Goal: Transaction & Acquisition: Purchase product/service

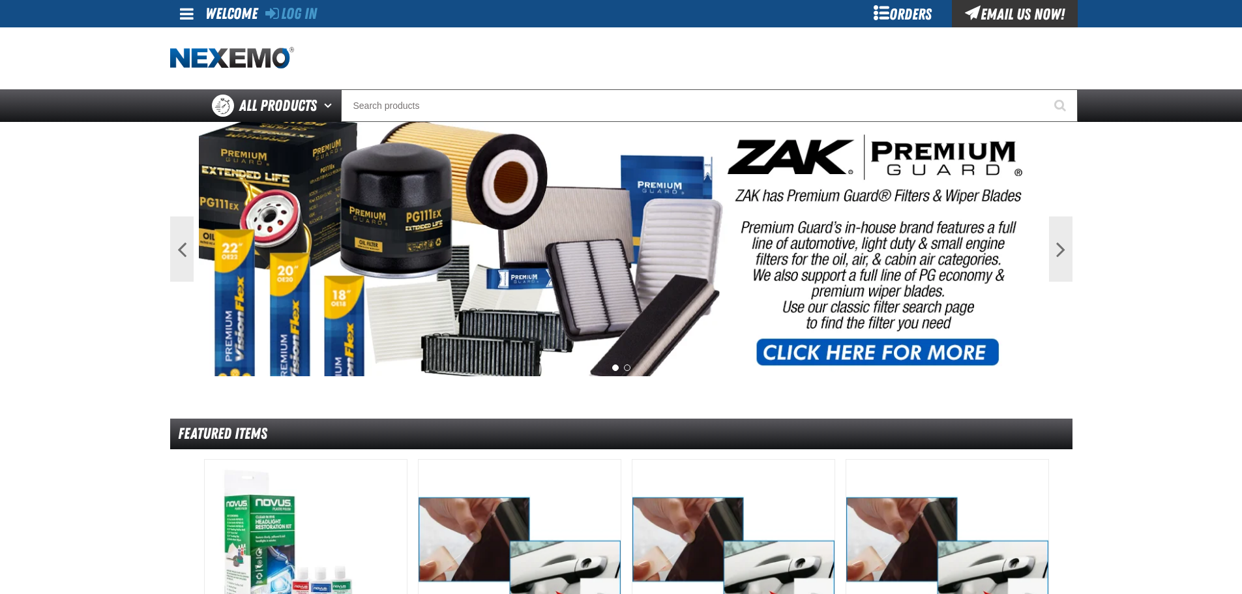
click at [291, 23] on div "Log In" at bounding box center [291, 13] width 52 height 27
click at [293, 10] on link "Log In" at bounding box center [291, 14] width 52 height 18
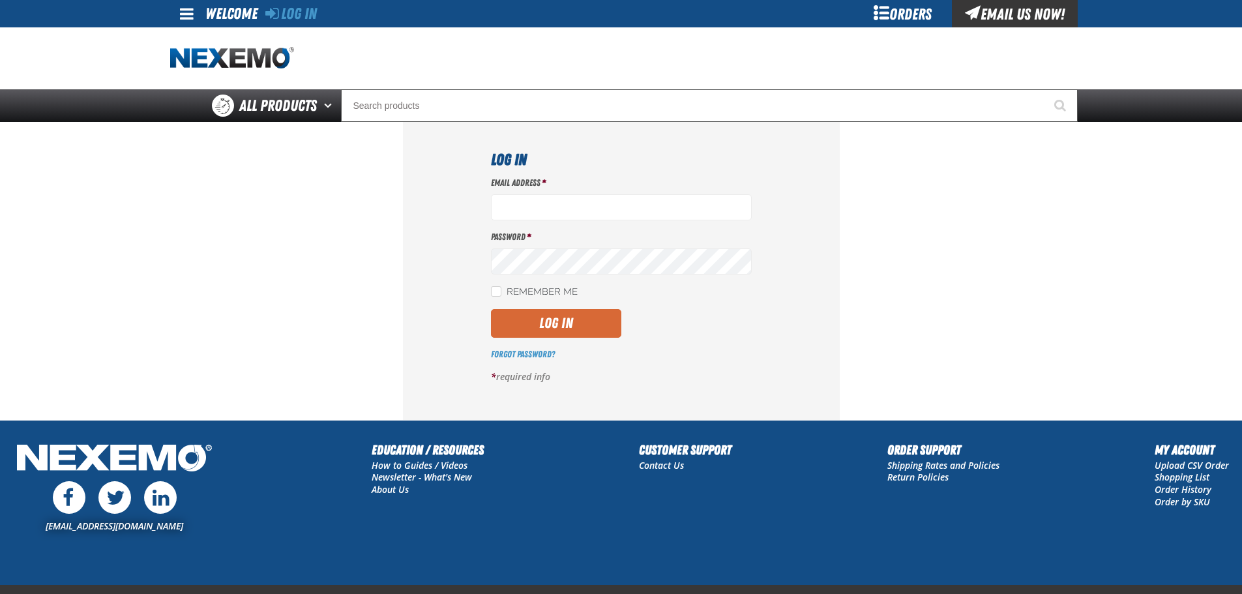
type input "bgambriel@vtaig.com"
click at [587, 333] on button "Log In" at bounding box center [556, 323] width 130 height 29
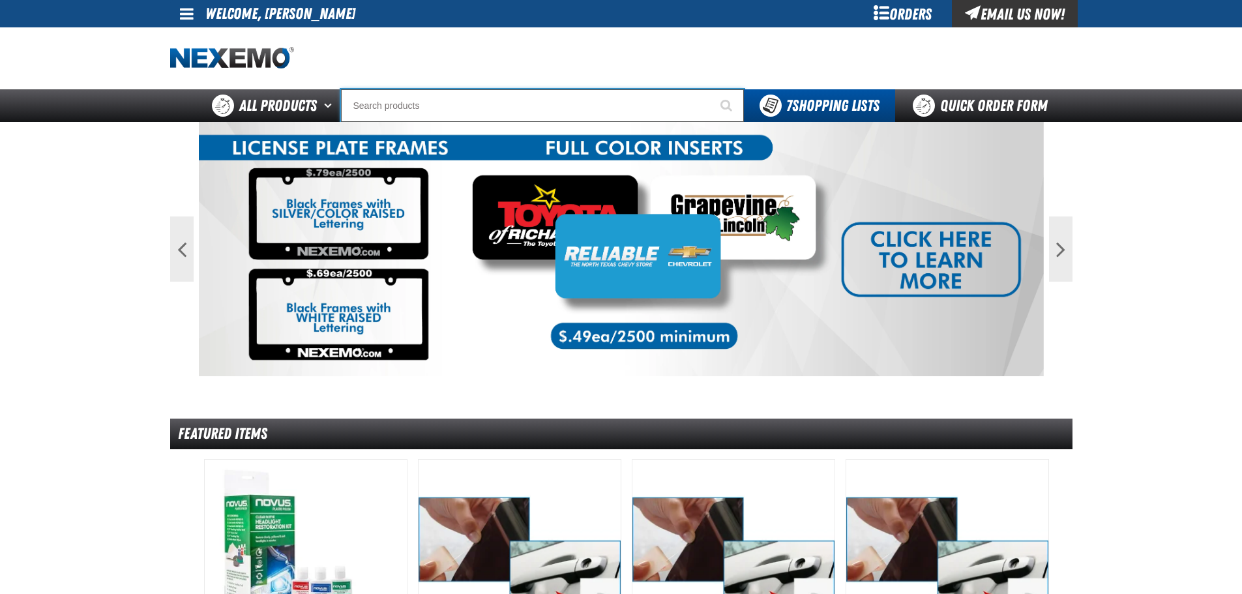
click at [423, 104] on input "Search" at bounding box center [542, 105] width 403 height 33
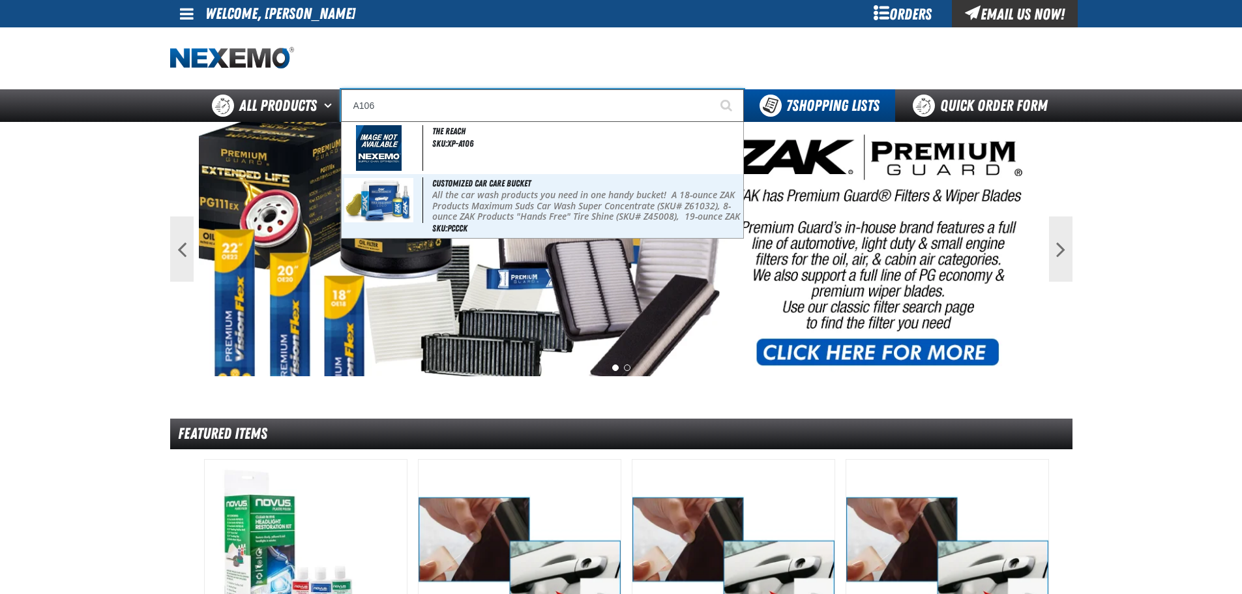
click at [414, 100] on input "A106" at bounding box center [542, 105] width 403 height 33
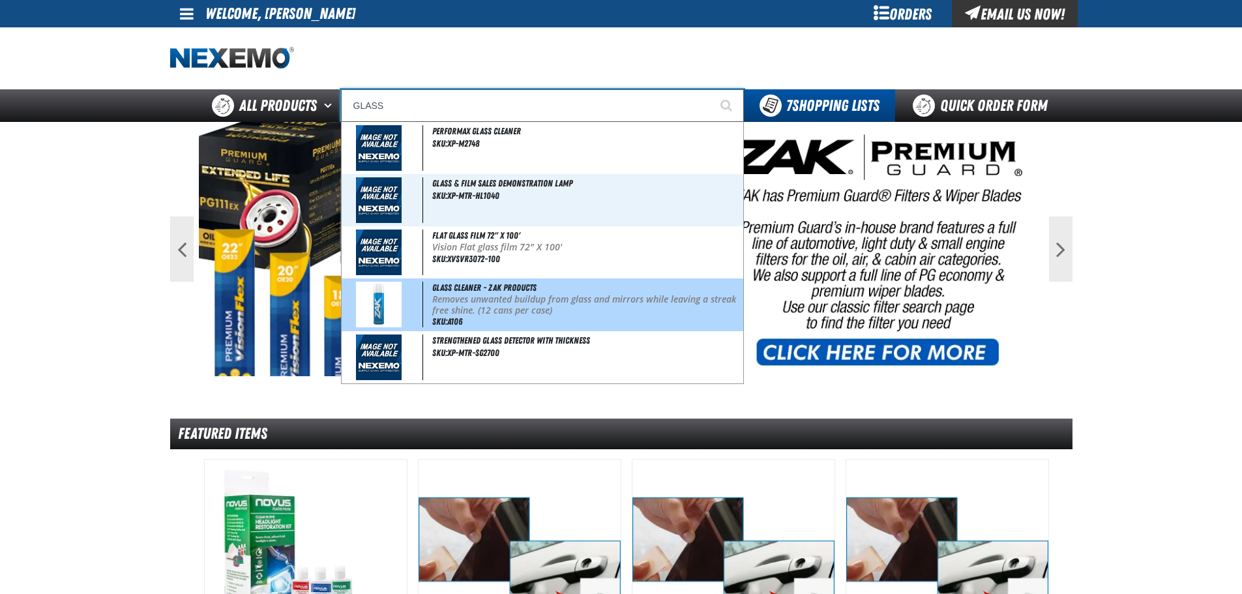
click at [591, 297] on p "Removes unwanted buildup from glass and mirrors while leaving a streak free shi…" at bounding box center [586, 305] width 308 height 22
type input "Glass Cleaner - ZAK Products"
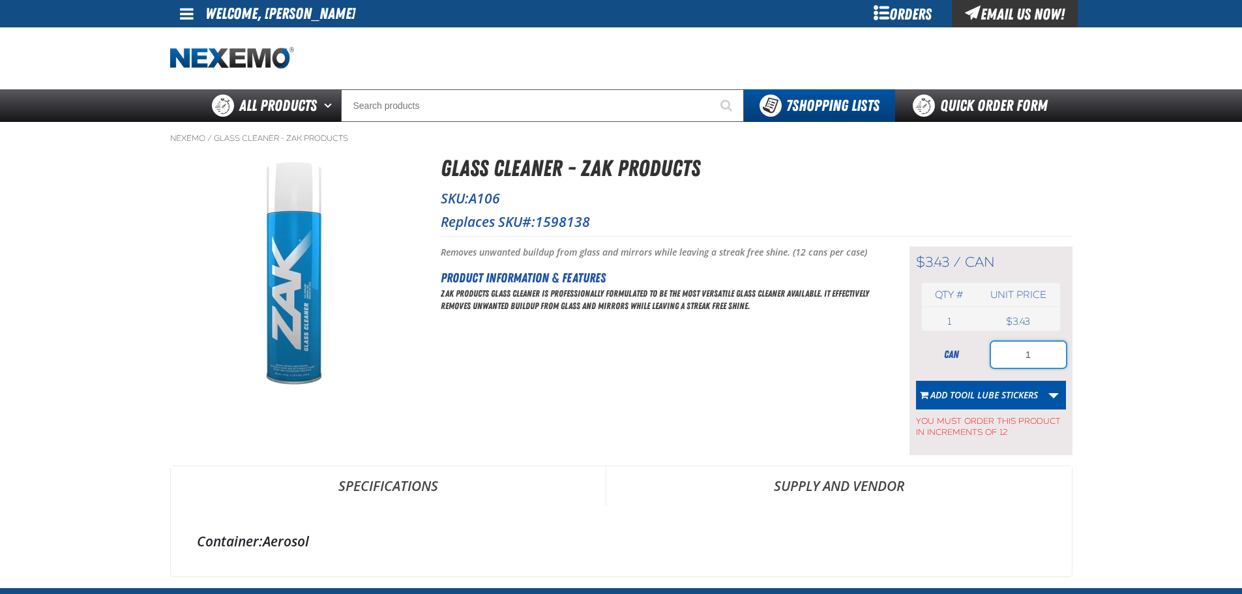
click at [1044, 355] on input "1" at bounding box center [1028, 355] width 75 height 26
type input "24"
click at [1059, 400] on link "More Actions" at bounding box center [1053, 395] width 25 height 29
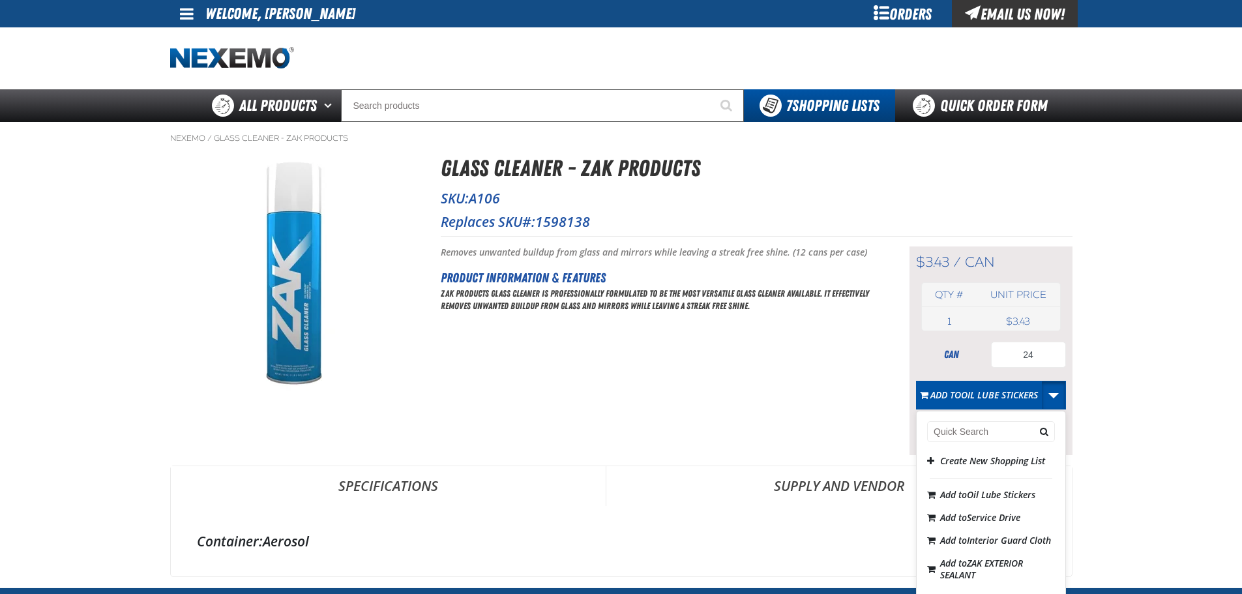
click at [977, 449] on div "Create New Shopping List Add to Oil Lube Stickers Add to Service Drive Add to I…" at bounding box center [991, 545] width 149 height 196
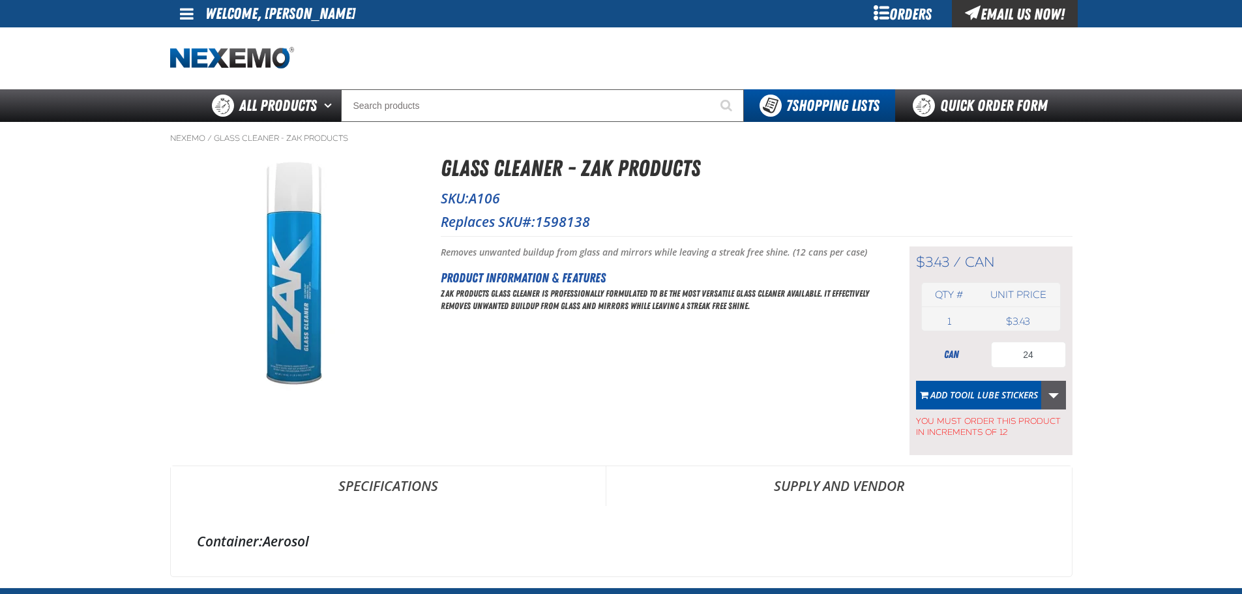
click at [1054, 392] on link "More Actions" at bounding box center [1053, 395] width 25 height 29
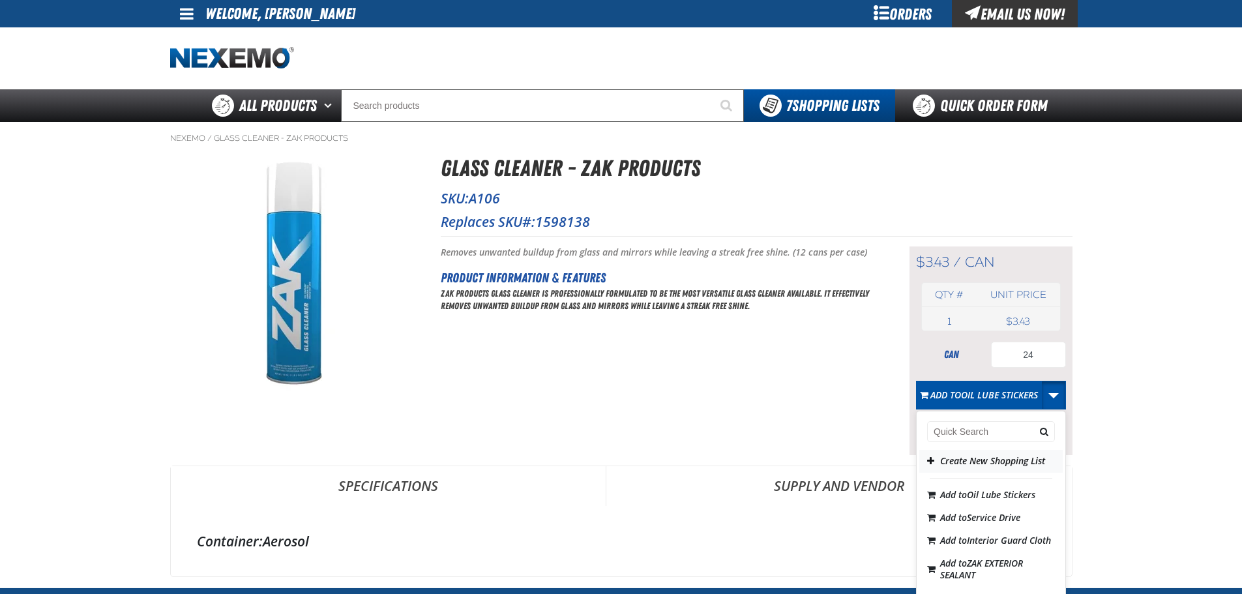
click at [957, 464] on button "Create New Shopping List" at bounding box center [990, 461] width 143 height 23
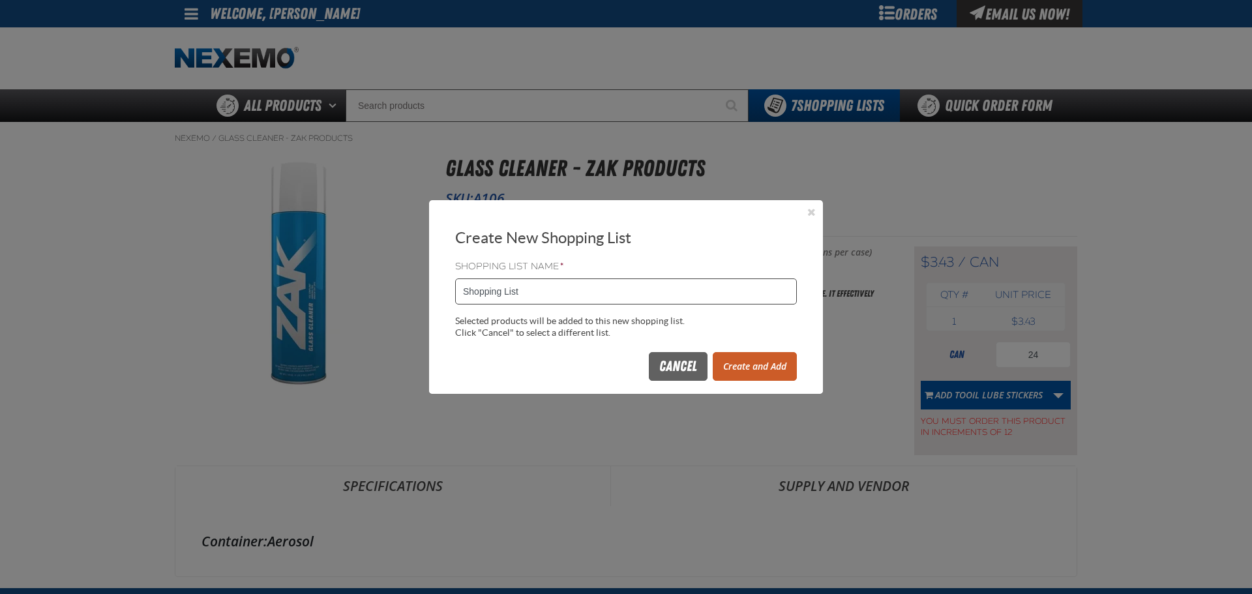
click at [565, 293] on input "Shopping List" at bounding box center [626, 291] width 342 height 26
type input "0820ZAK"
click at [756, 369] on button "Create and Add" at bounding box center [755, 366] width 84 height 29
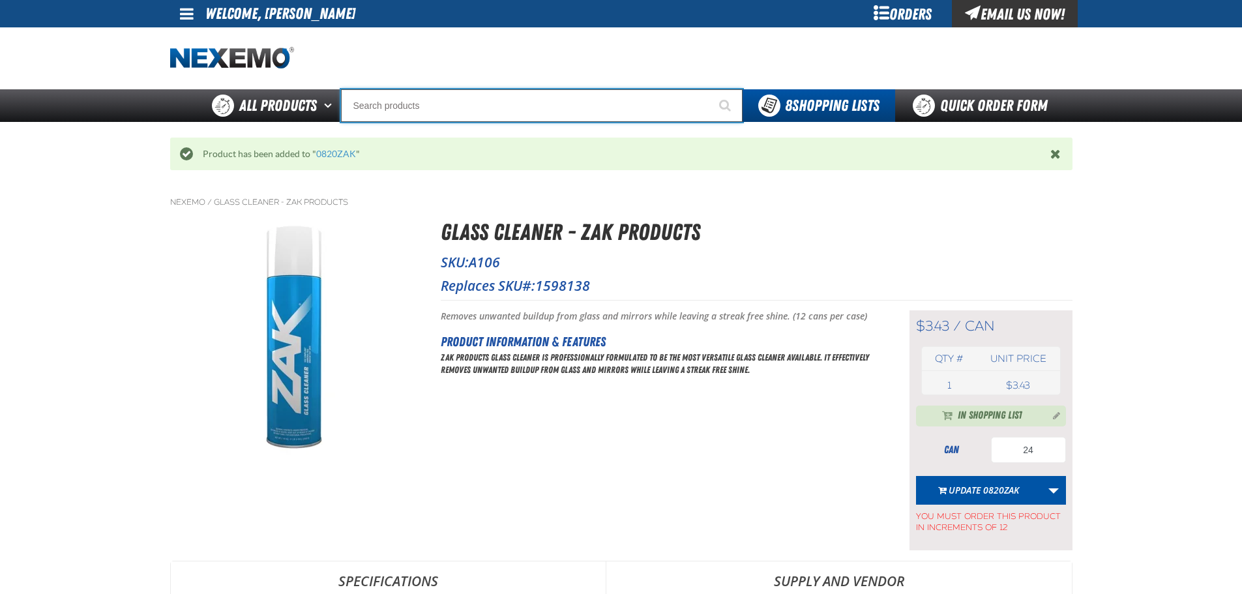
click at [494, 96] on input "Search" at bounding box center [542, 105] width 402 height 33
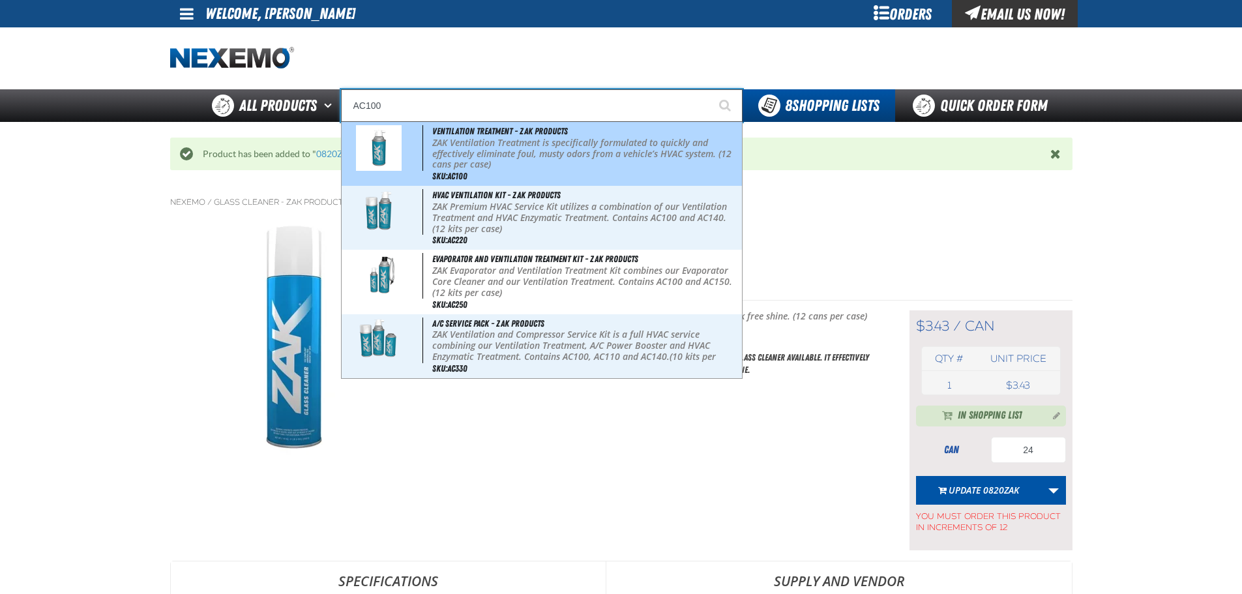
click at [529, 169] on p "ZAK Ventilation Treatment is specifically formulated to quickly and effectively…" at bounding box center [585, 154] width 307 height 33
type input "Ventilation Treatment - ZAK Products"
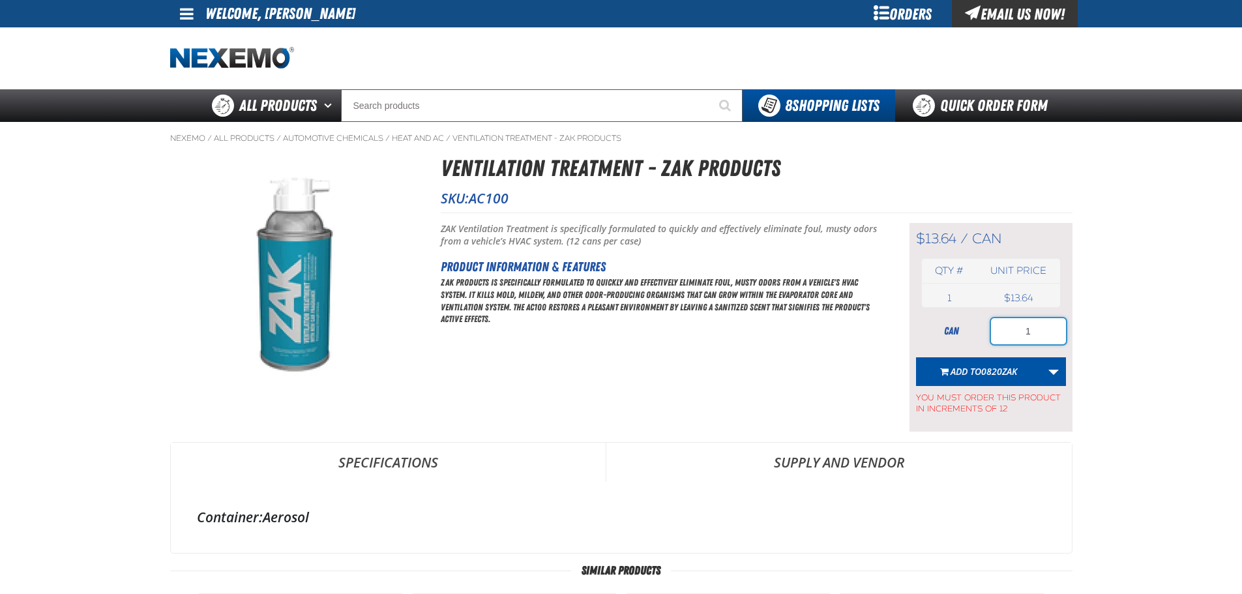
click at [1036, 332] on input "1" at bounding box center [1028, 331] width 75 height 26
type input "120"
click at [1013, 365] on span "0820ZAK" at bounding box center [999, 371] width 36 height 12
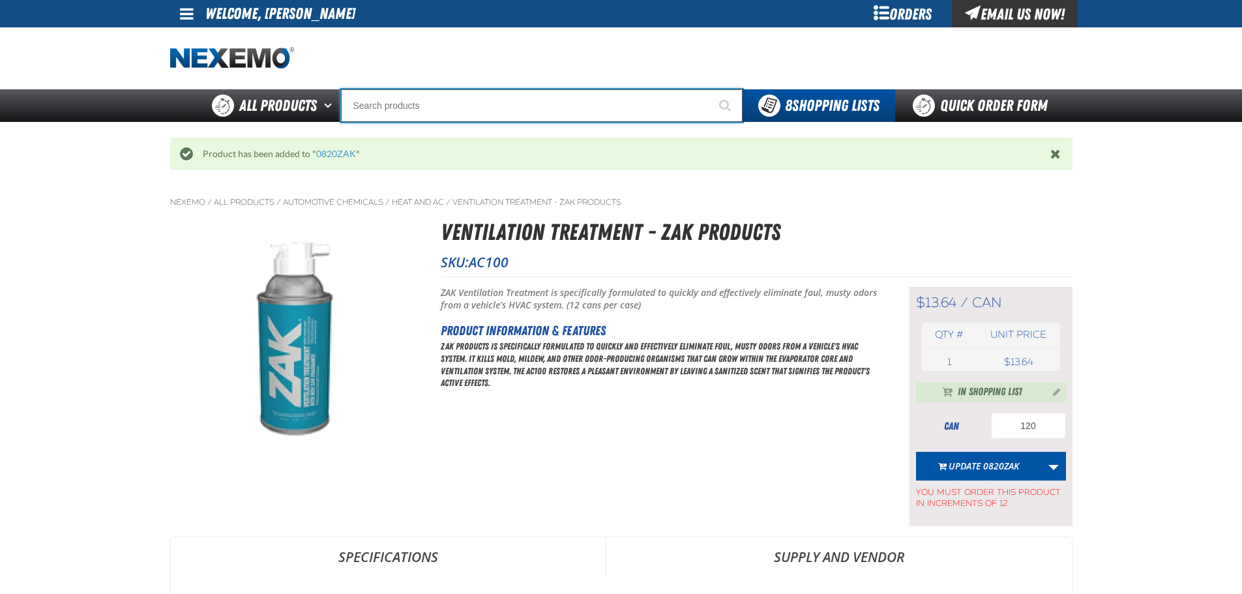
click at [439, 100] on input "Search" at bounding box center [542, 105] width 402 height 33
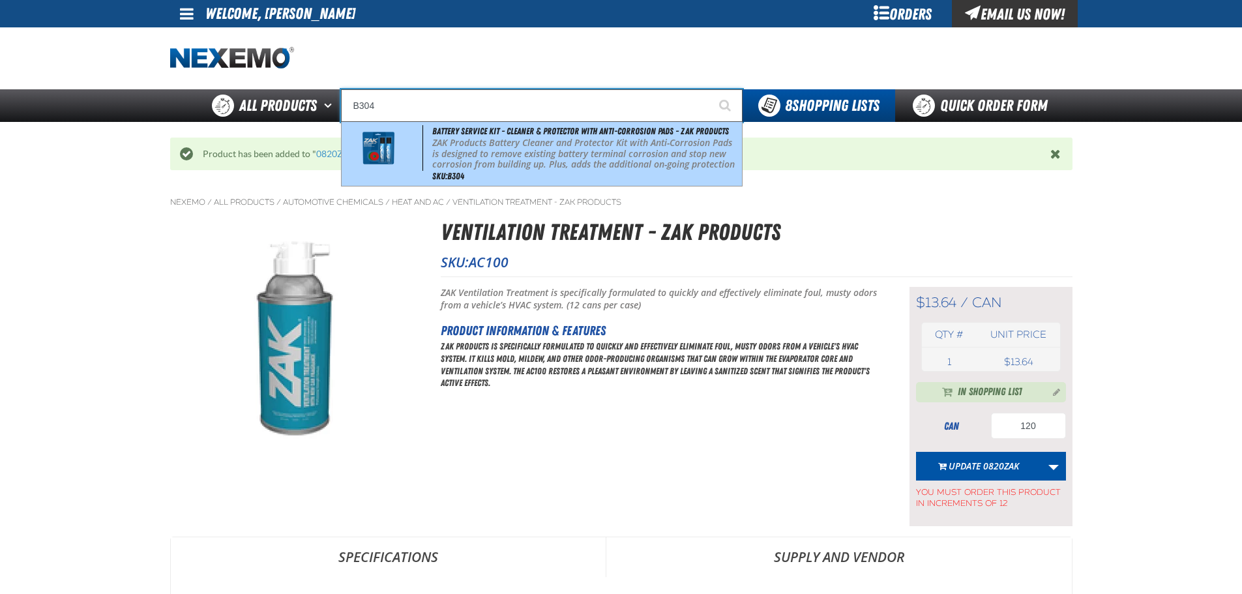
click at [460, 138] on div "Battery Service Kit - Cleaner & Protector with Anti-Corrosion Pads - ZAK Produc…" at bounding box center [542, 154] width 400 height 64
type input "Battery Service Kit - Cleaner & Protector with Anti-Corrosion Pads - ZAK Produc…"
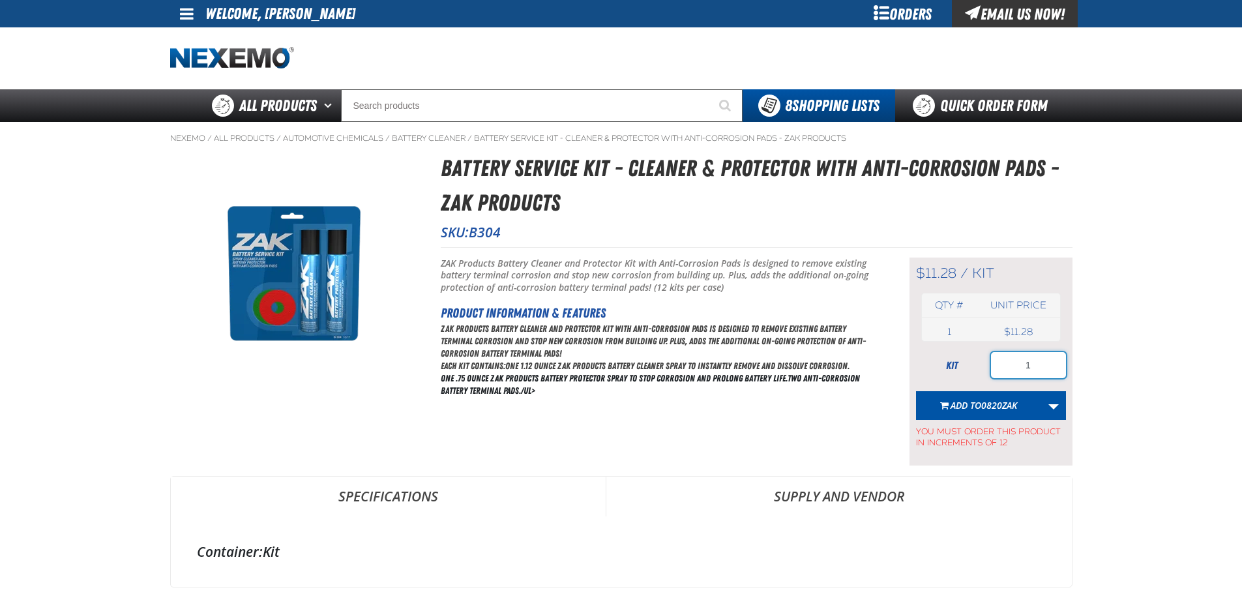
click at [1028, 361] on input "1" at bounding box center [1028, 365] width 75 height 26
type input "24"
click at [996, 399] on span "0820ZAK" at bounding box center [999, 405] width 36 height 12
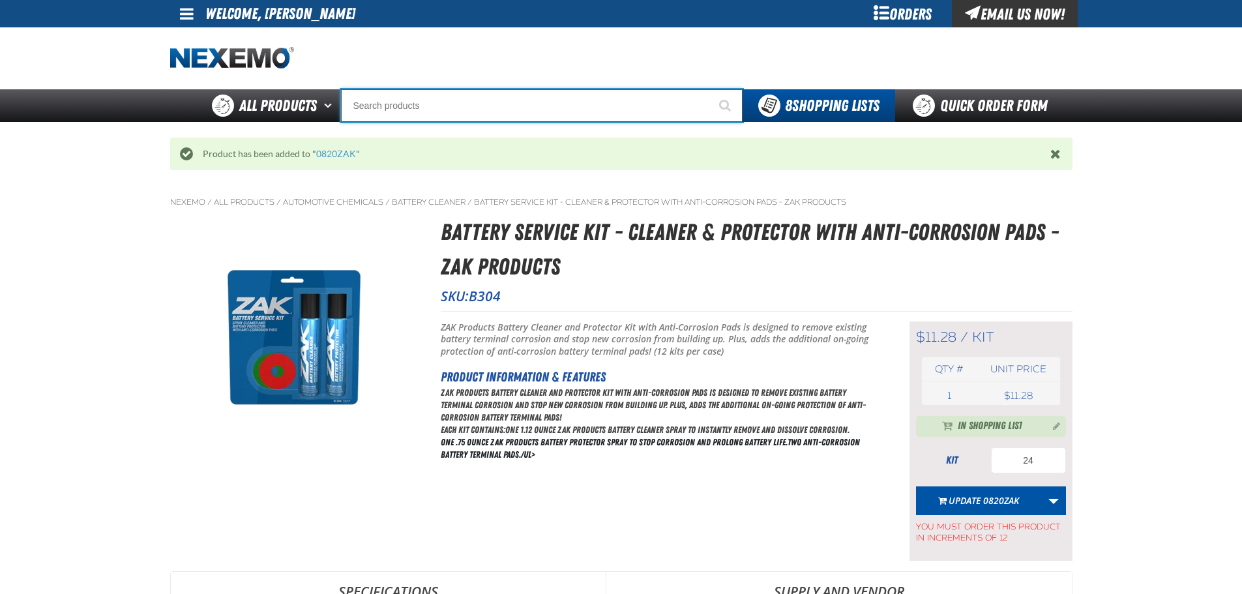
click at [437, 108] on input "Search" at bounding box center [542, 105] width 402 height 33
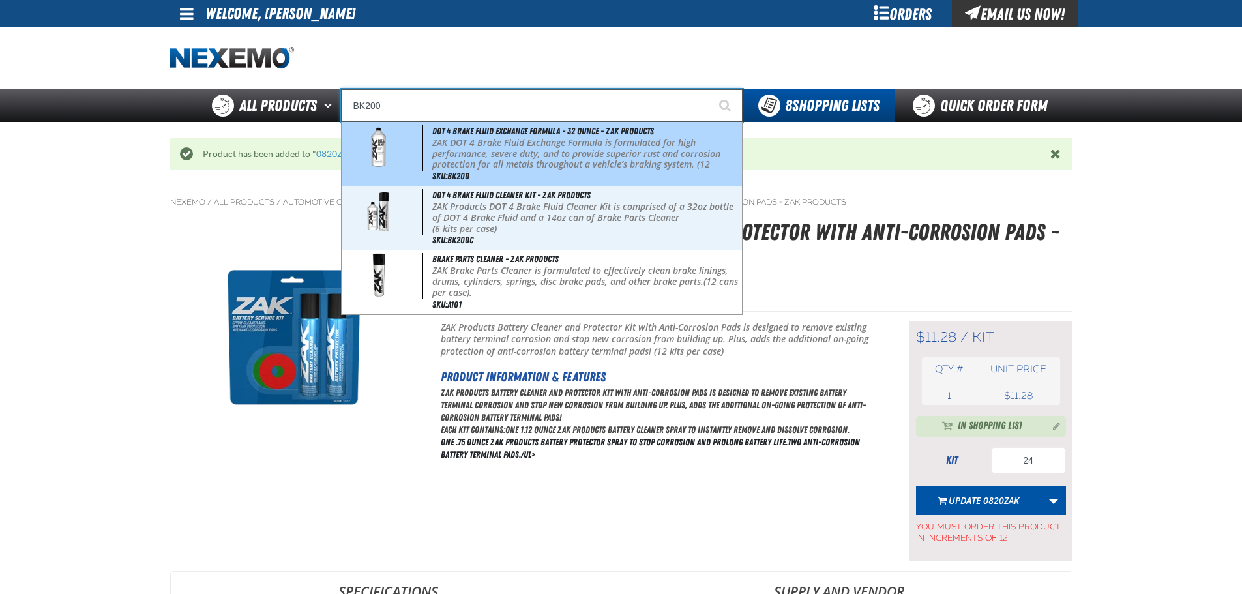
click at [452, 146] on p "ZAK DOT 4 Brake Fluid Exchange Formula is formulated for high performance, seve…" at bounding box center [585, 160] width 307 height 44
type input "DOT 4 Brake Fluid Exchange Formula - 32 Ounce - ZAK Products"
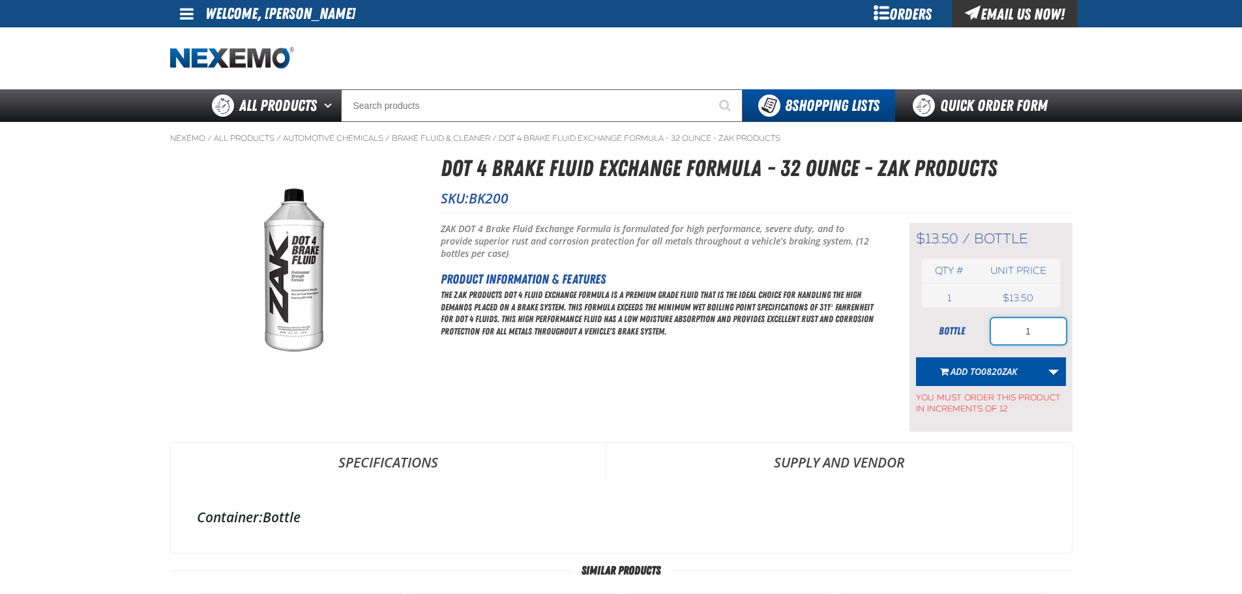
click at [1043, 336] on input "1" at bounding box center [1028, 331] width 75 height 26
type input "60"
click at [997, 378] on button "Add to 0820ZAK" at bounding box center [979, 371] width 126 height 29
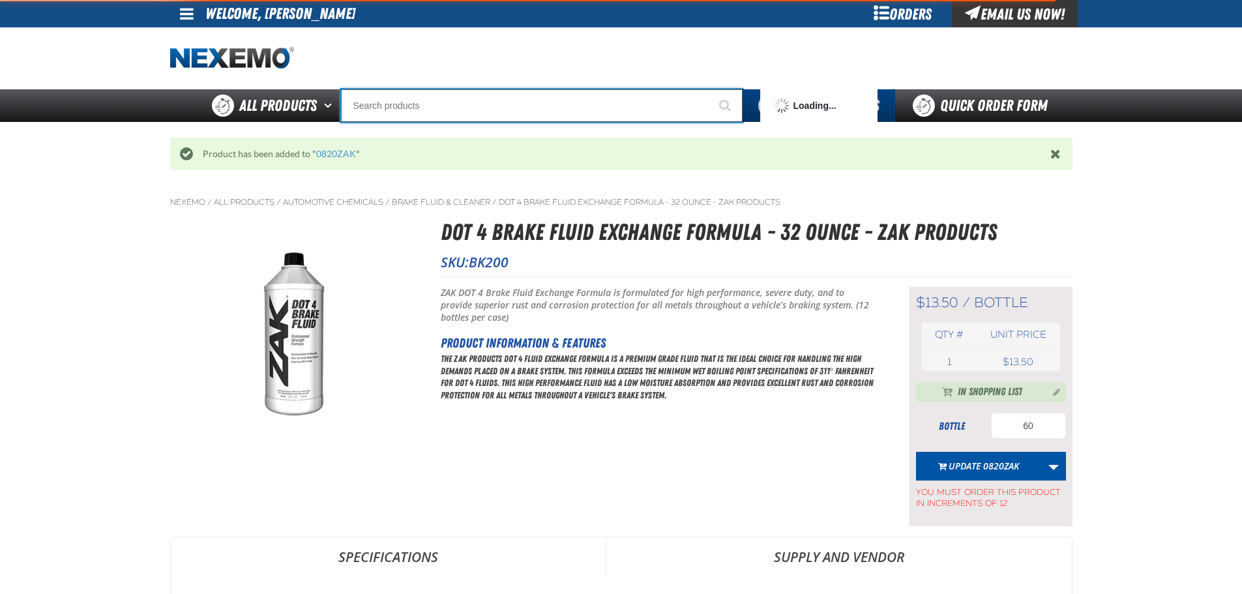
click at [381, 104] on input "Search" at bounding box center [542, 105] width 402 height 33
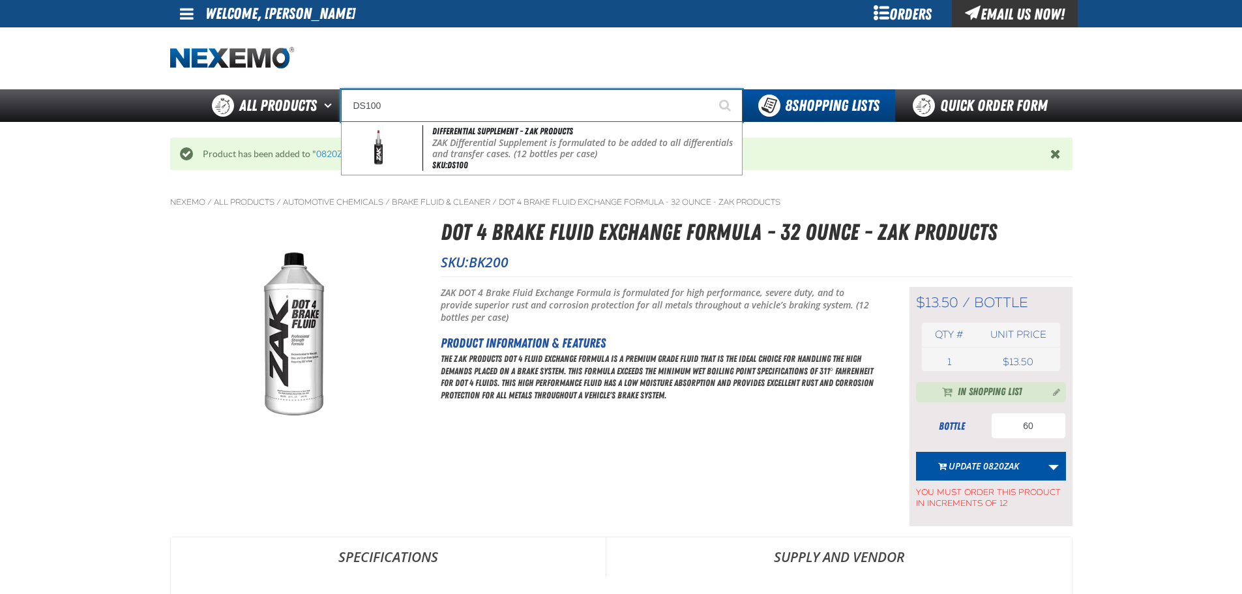
type input "DS100"
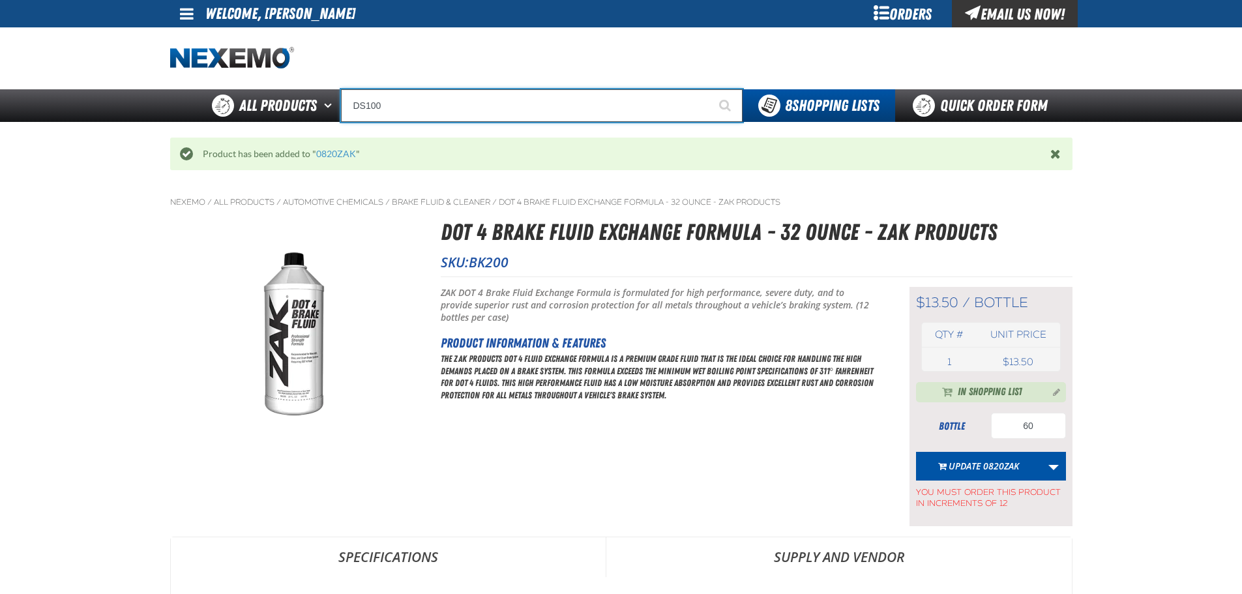
click at [434, 106] on input "DS100" at bounding box center [542, 105] width 402 height 33
click at [421, 108] on input "DS100" at bounding box center [542, 105] width 402 height 33
click at [710, 89] on button "Start Searching" at bounding box center [726, 105] width 33 height 33
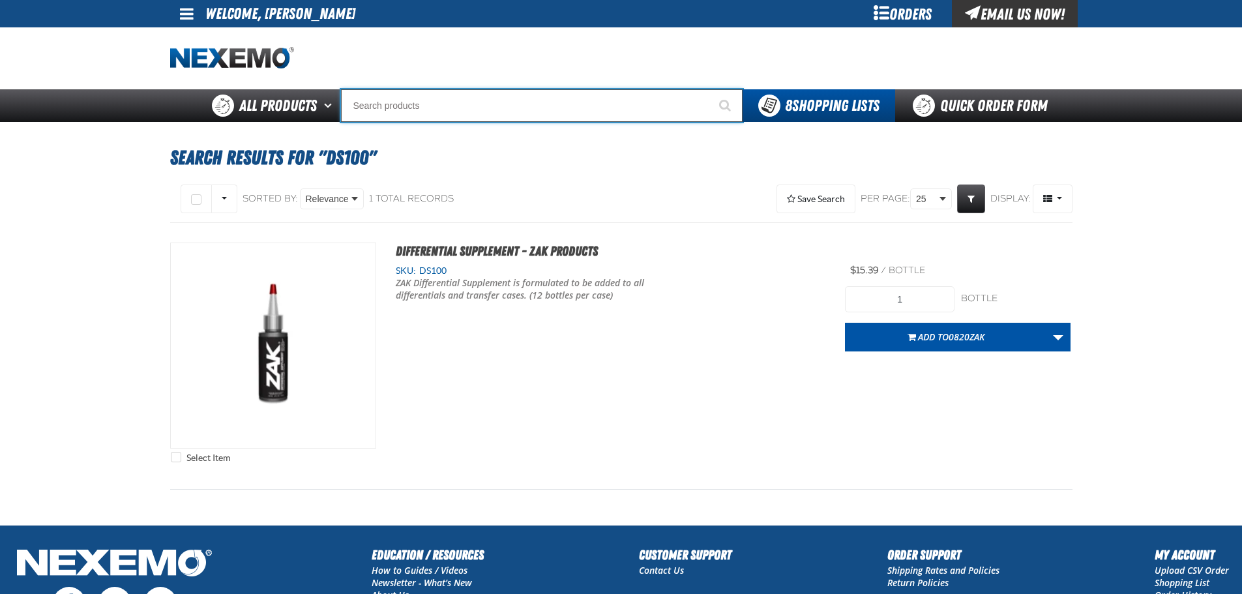
click at [421, 108] on input "Search" at bounding box center [542, 105] width 402 height 33
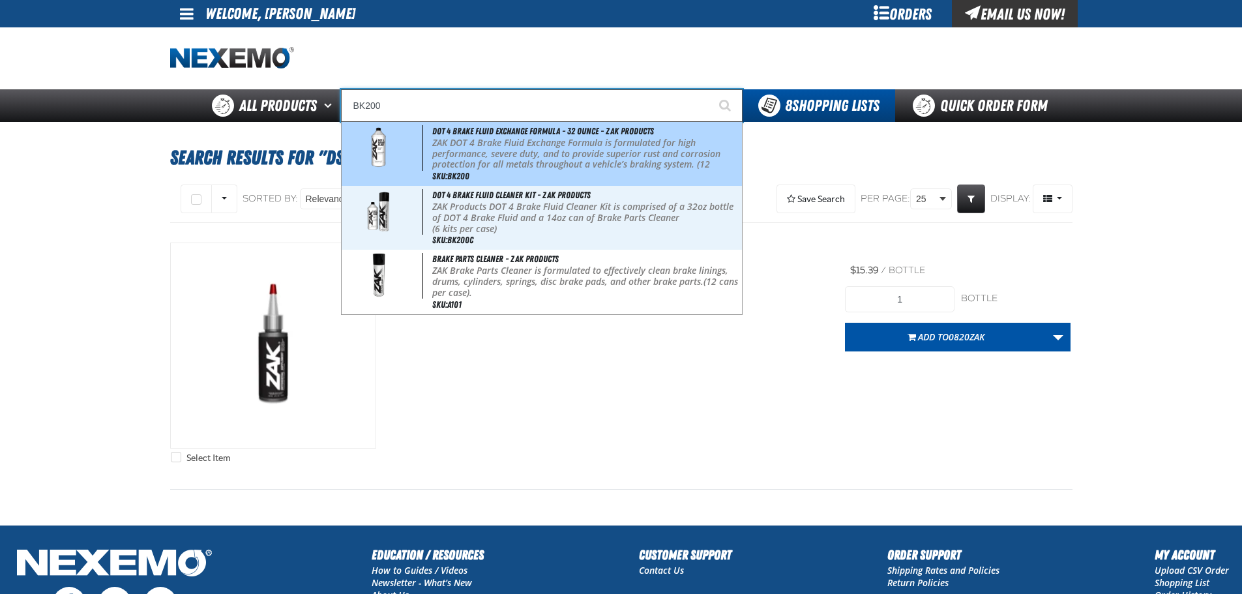
click at [451, 131] on span "DOT 4 Brake Fluid Exchange Formula - 32 Ounce - ZAK Products" at bounding box center [543, 131] width 222 height 10
type input "DOT 4 Brake Fluid Exchange Formula - 32 Ounce - ZAK Products"
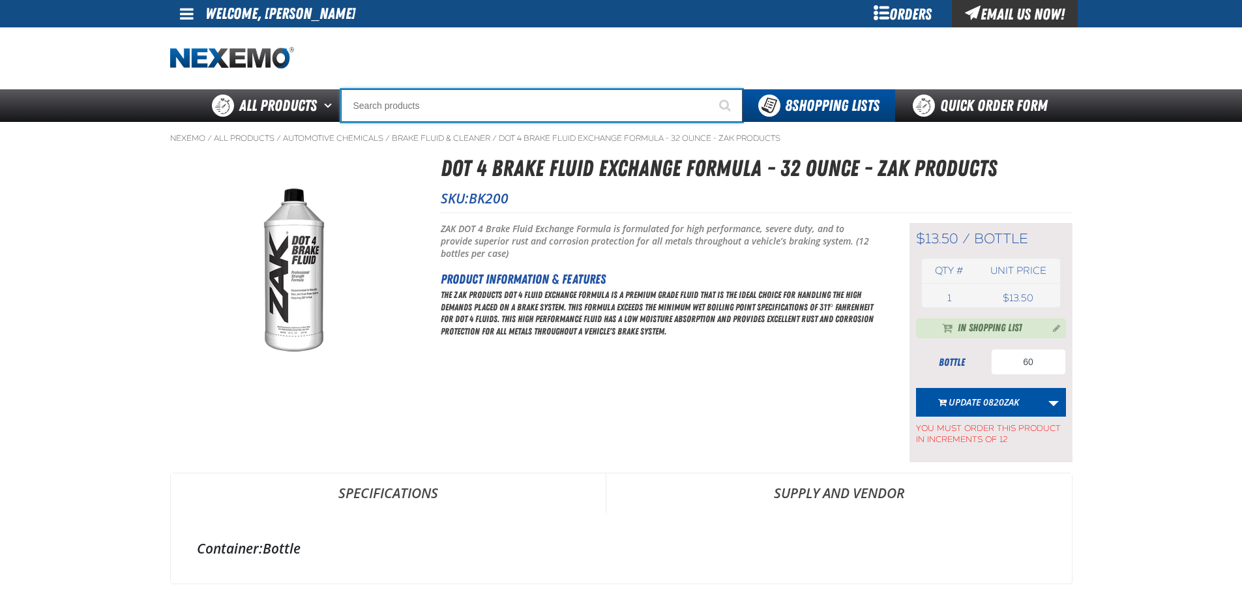
click at [382, 113] on input "Search" at bounding box center [542, 105] width 402 height 33
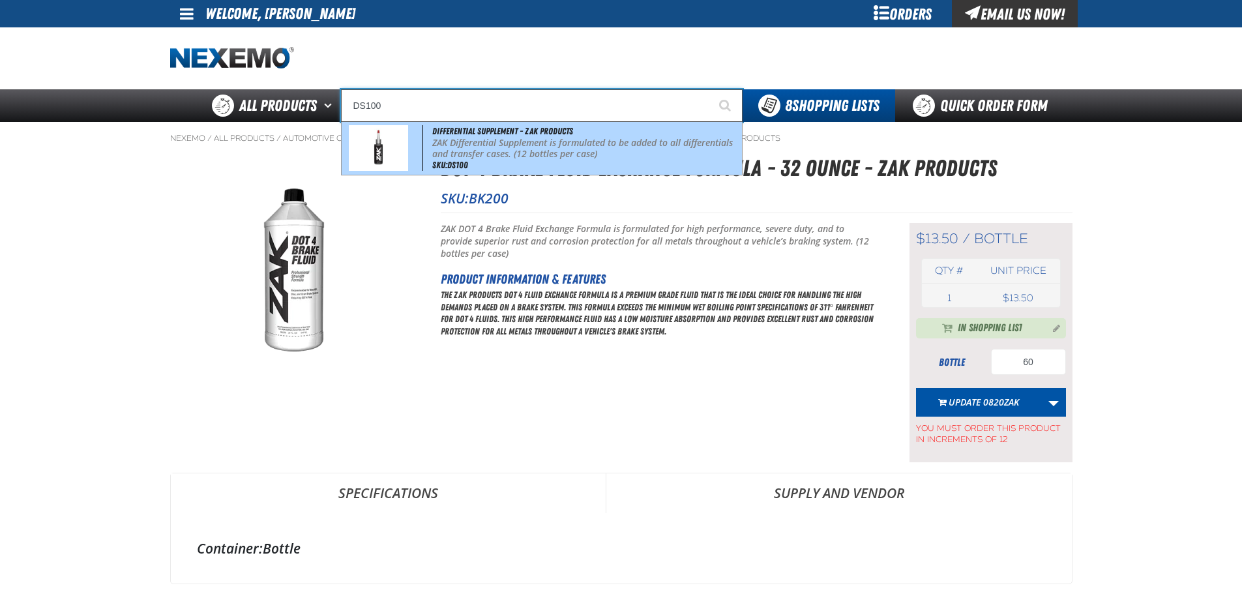
click at [466, 149] on p "ZAK Differential Supplement is formulated to be added to all differentials and …" at bounding box center [585, 149] width 307 height 22
type input "Differential Supplement - ZAK Products"
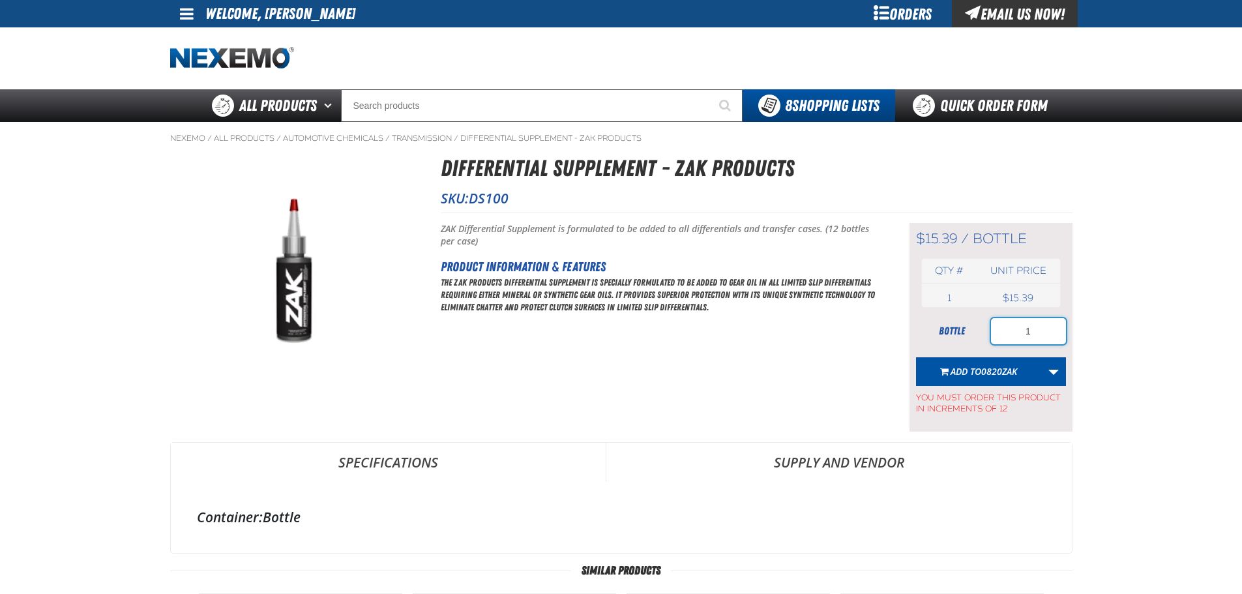
click at [1039, 333] on input "1" at bounding box center [1028, 331] width 75 height 26
type input "36"
click at [976, 367] on span "Add to 0820ZAK" at bounding box center [984, 371] width 67 height 12
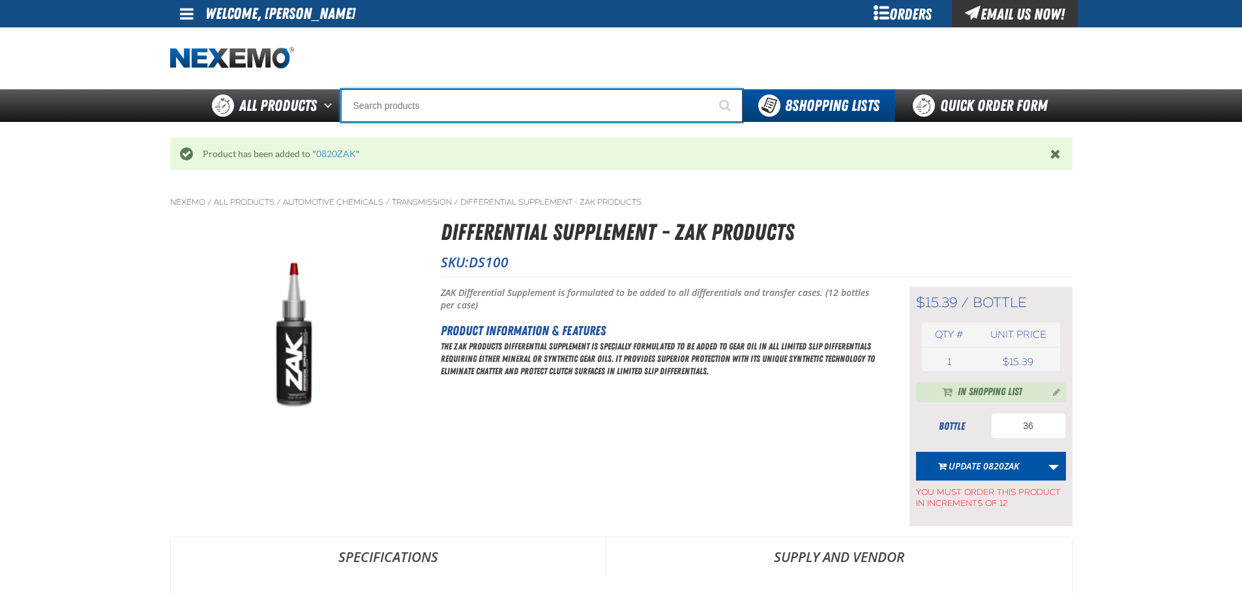
click at [470, 112] on input "Search" at bounding box center [542, 105] width 402 height 33
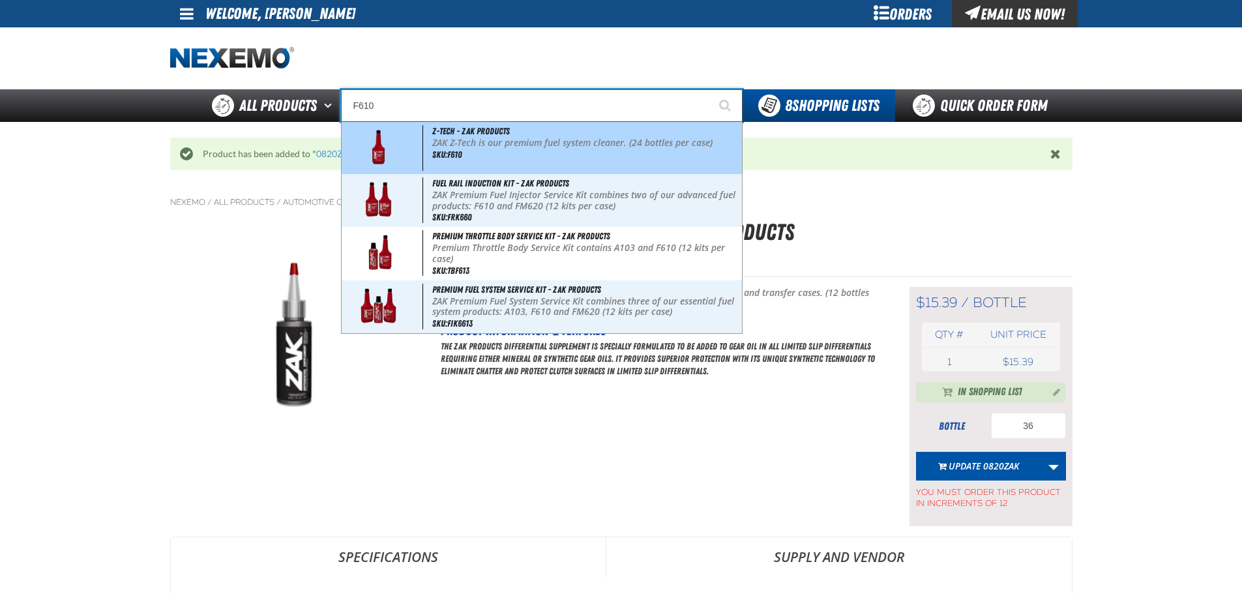
click at [504, 128] on span "Z-Tech - ZAK Products" at bounding box center [471, 131] width 78 height 10
type input "Z-Tech - ZAK Products"
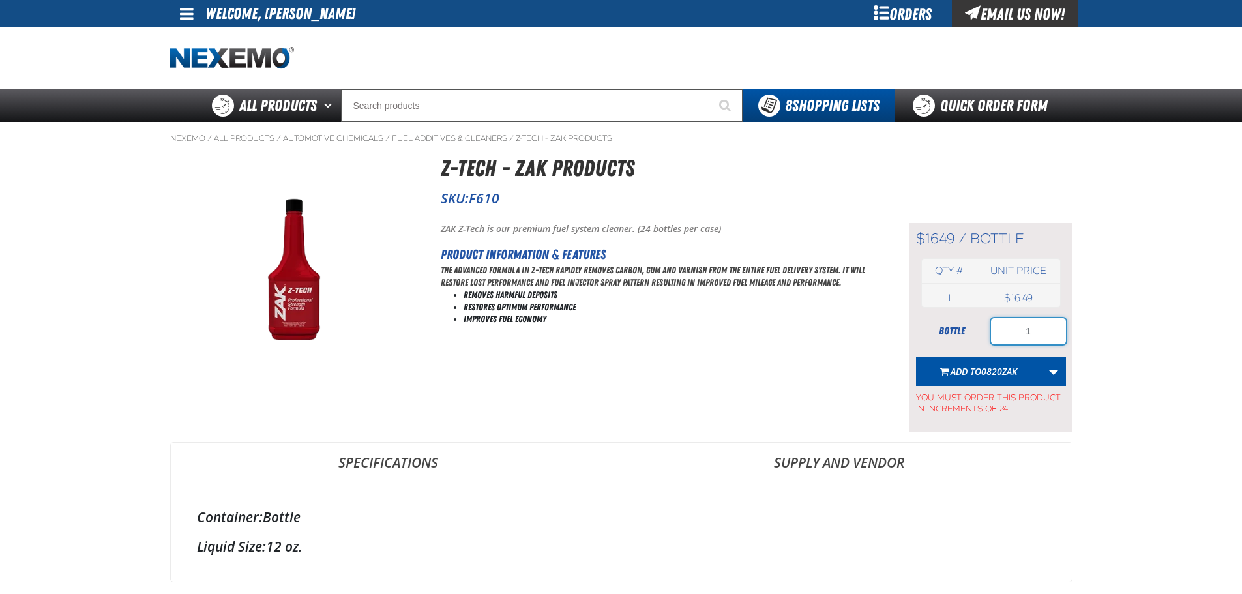
click at [1023, 328] on input "1" at bounding box center [1028, 331] width 75 height 26
click at [985, 367] on span "0820ZAK" at bounding box center [999, 371] width 36 height 12
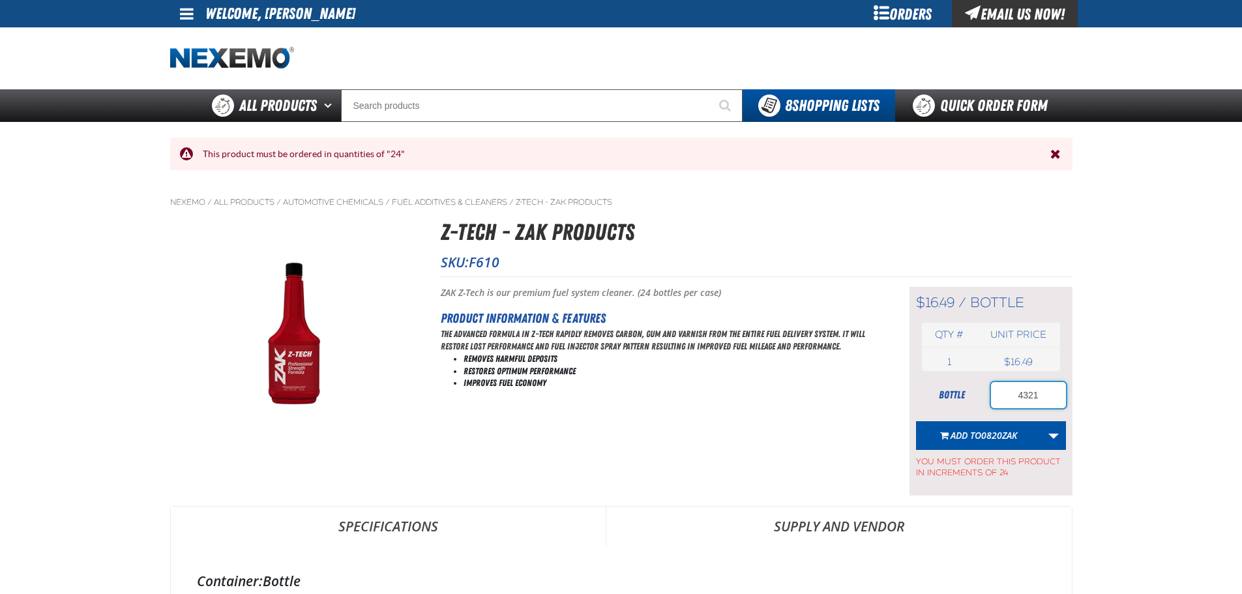
click at [1042, 394] on input "4321" at bounding box center [1028, 395] width 75 height 26
type input "432"
click at [1017, 432] on span "0820ZAK" at bounding box center [999, 435] width 36 height 12
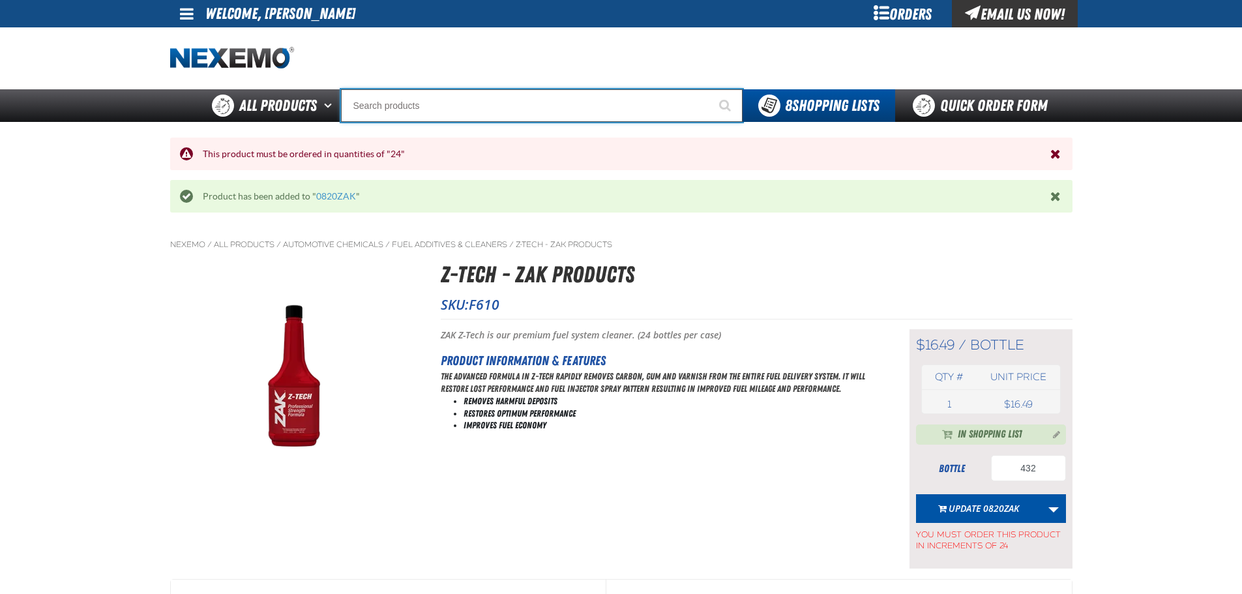
click at [437, 104] on input "Search" at bounding box center [542, 105] width 402 height 33
type input "P"
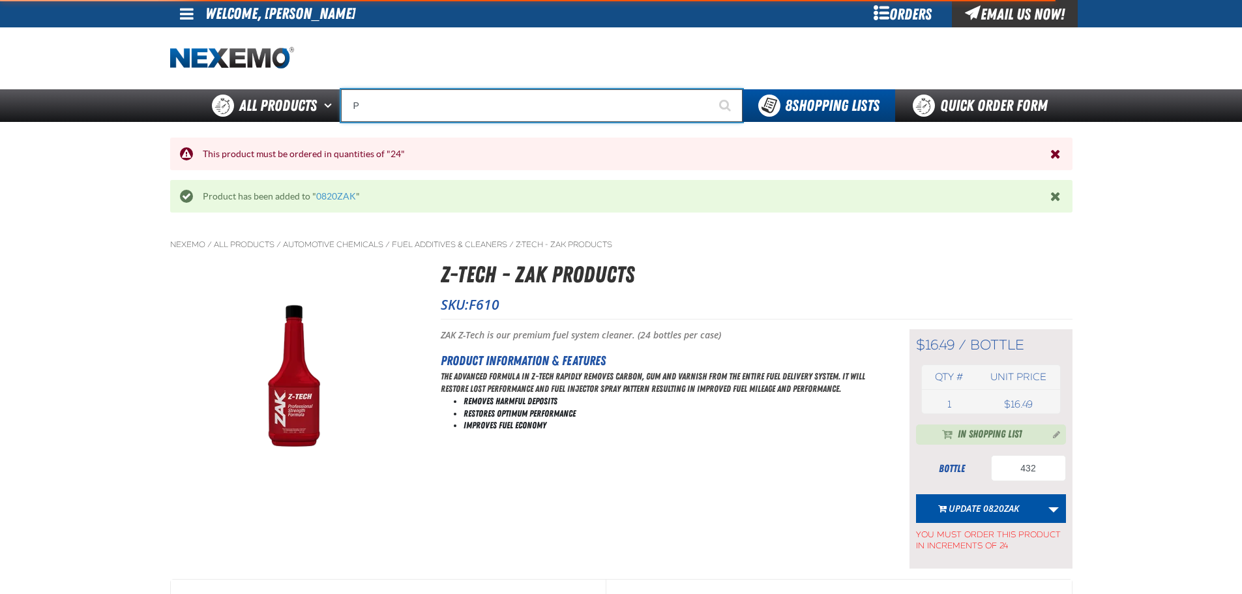
type input "Perfect P Series 0.25-ounce Lead Wheel Weight"
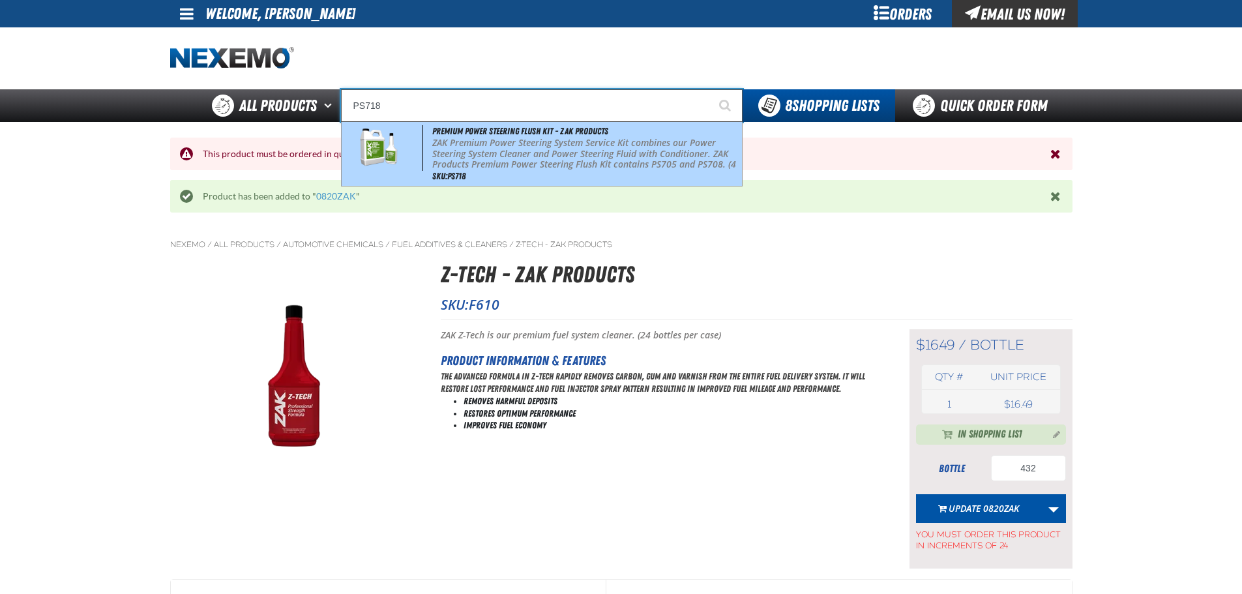
click at [456, 138] on p "ZAK Premium Power Steering System Service Kit combines our Power Steering Syste…" at bounding box center [585, 160] width 307 height 44
type input "Premium Power Steering Flush Kit - ZAK Products"
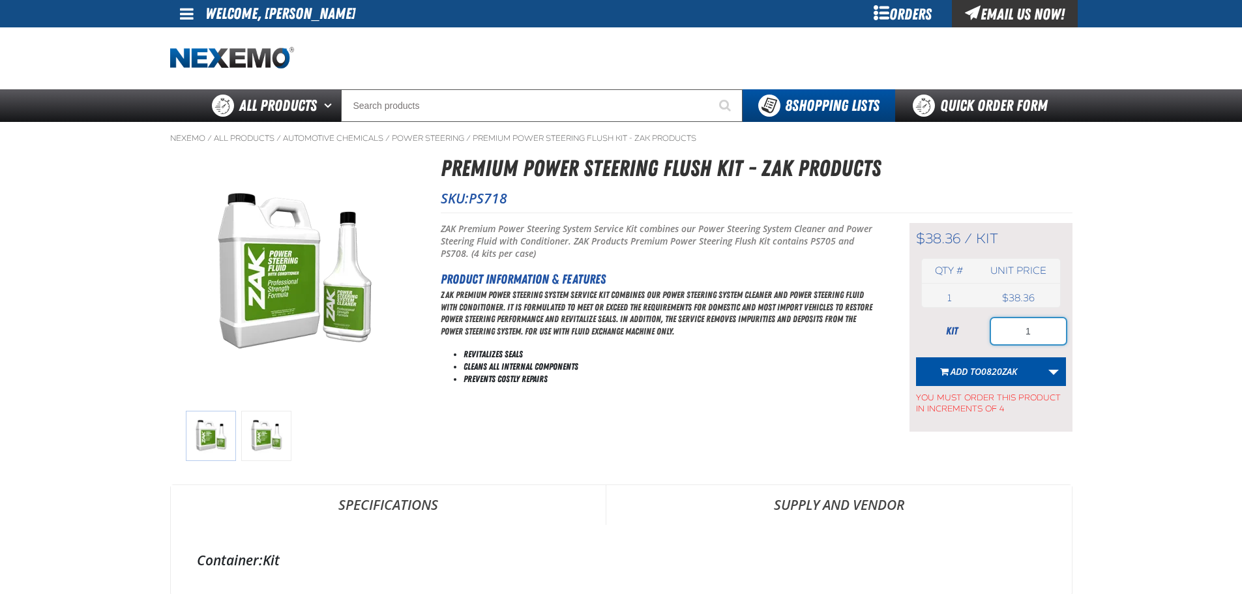
click at [1036, 319] on input "1" at bounding box center [1028, 331] width 75 height 26
type input "4"
click at [1001, 369] on span "0820ZAK" at bounding box center [999, 371] width 36 height 12
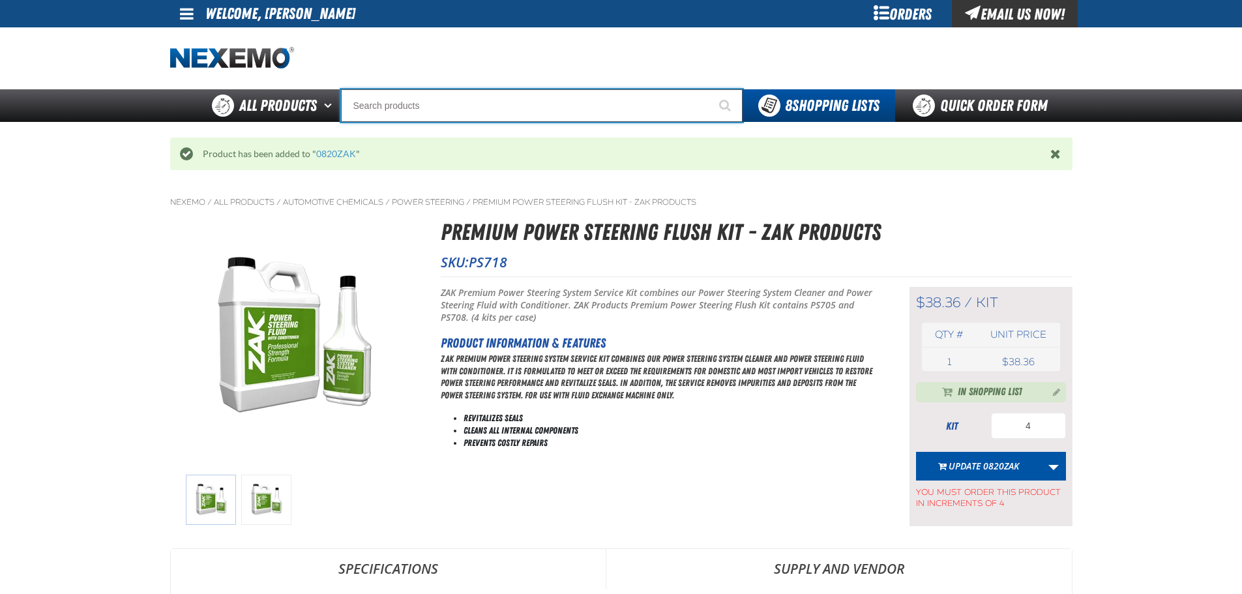
click at [467, 110] on input "Search" at bounding box center [542, 105] width 402 height 33
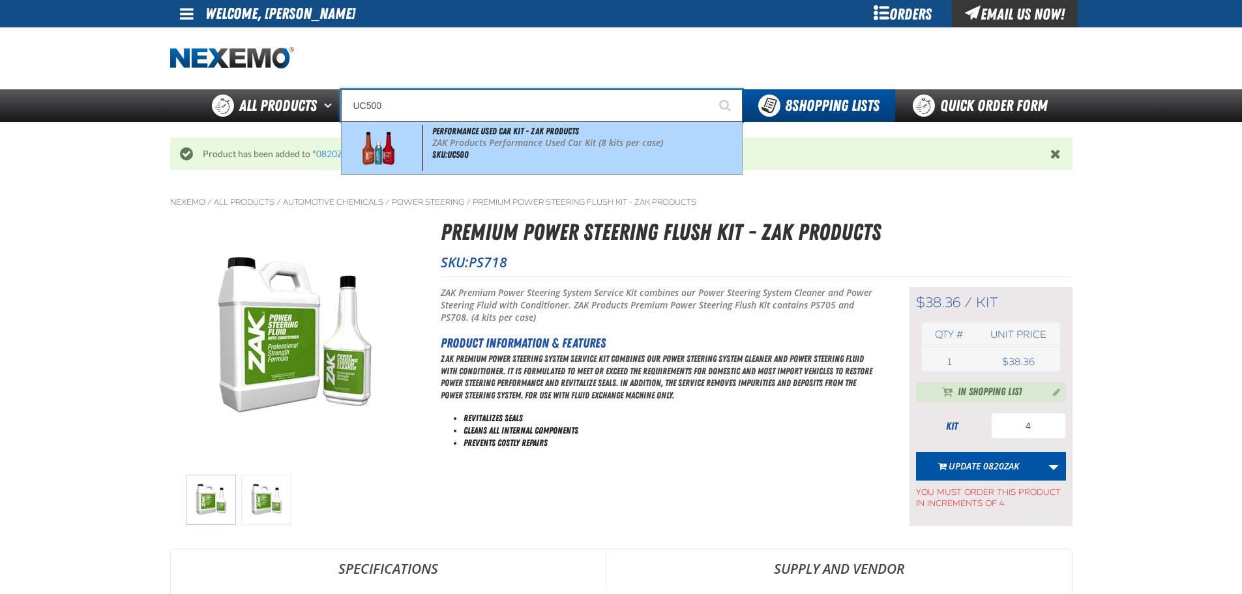
click at [434, 159] on span "SKU:UC500" at bounding box center [450, 154] width 37 height 10
type input "Performance Used Car Kit - ZAK Products"
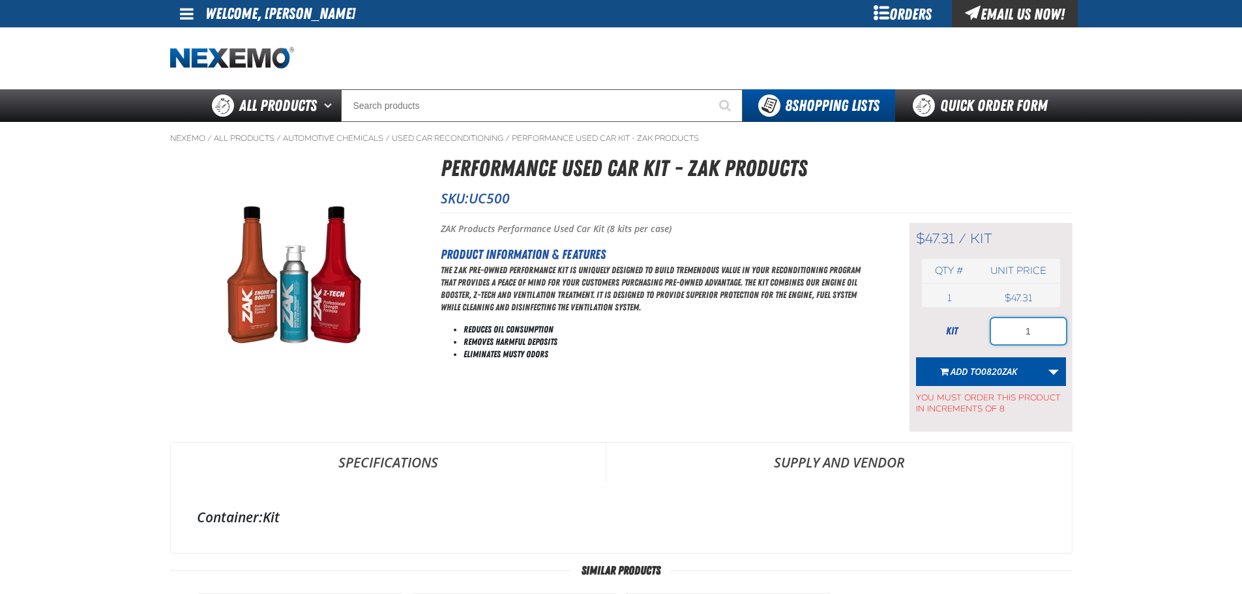
click at [1050, 321] on input "1" at bounding box center [1028, 331] width 75 height 26
click at [985, 374] on span "0820ZAK" at bounding box center [999, 371] width 36 height 12
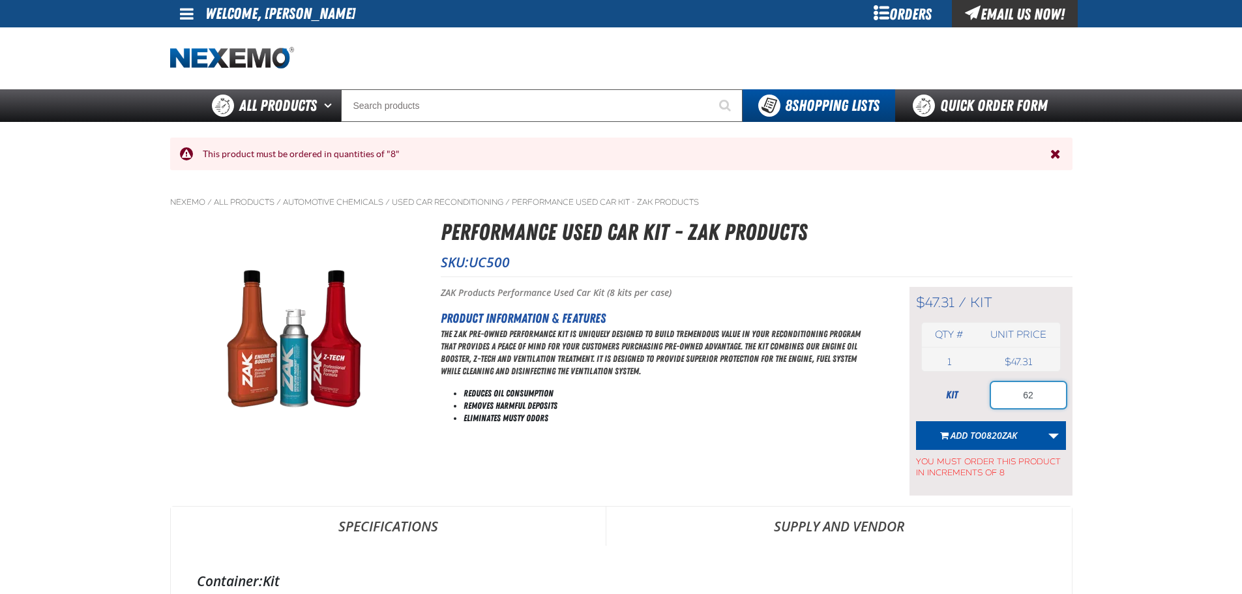
click at [1051, 394] on input "62" at bounding box center [1028, 395] width 75 height 26
type input "64"
click at [1013, 434] on span "0820ZAK" at bounding box center [999, 435] width 36 height 12
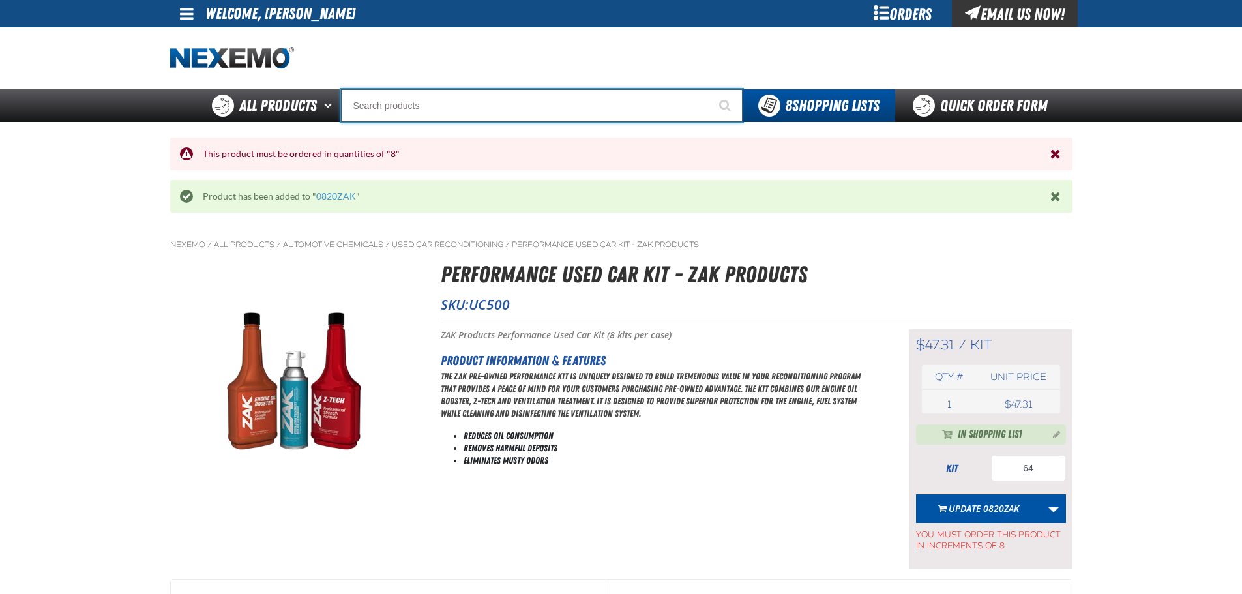
click at [461, 108] on input "Search" at bounding box center [542, 105] width 402 height 33
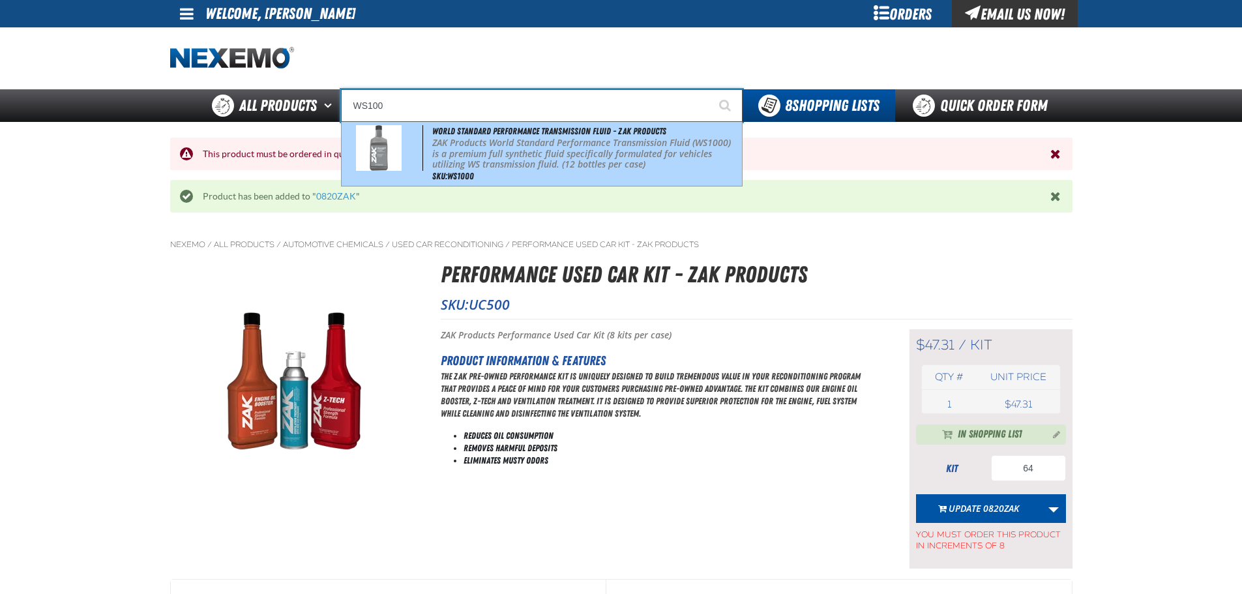
click at [471, 127] on span "World Standard Performance Transmission Fluid - ZAK Products" at bounding box center [549, 131] width 234 height 10
type input "World Standard Performance Transmission Fluid - ZAK Products"
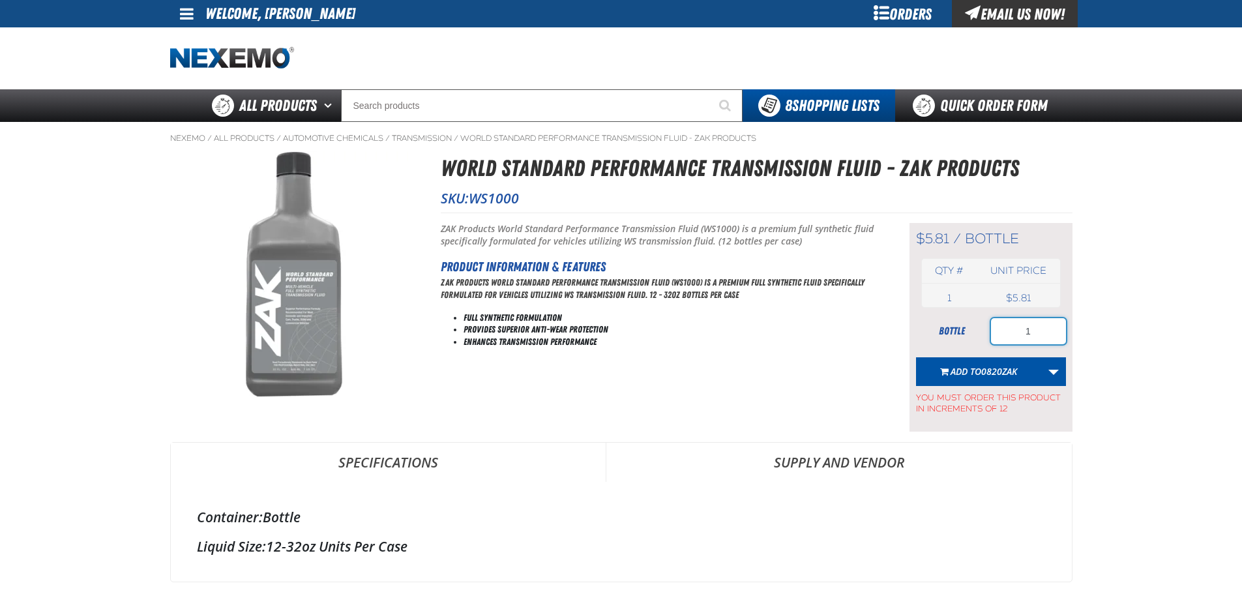
click at [1039, 332] on input "1" at bounding box center [1028, 331] width 75 height 26
type input "60"
click at [999, 368] on span "0820ZAK" at bounding box center [999, 371] width 36 height 12
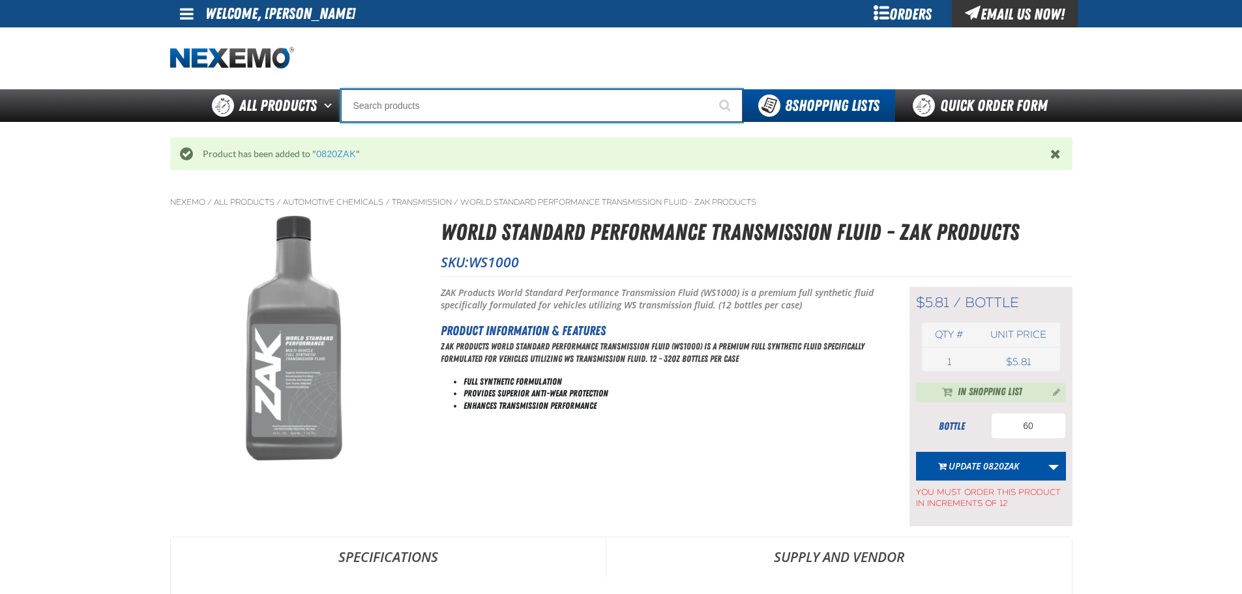
click at [457, 110] on input "Search" at bounding box center [542, 105] width 402 height 33
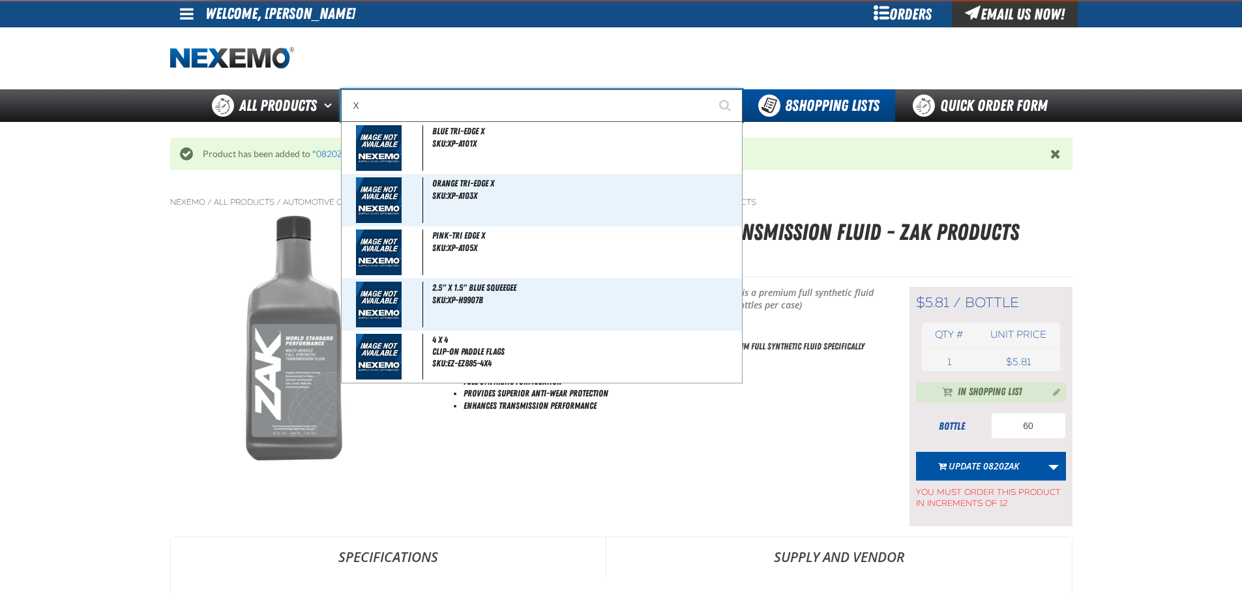
type input "XP"
type input "XPEL Wire Brush"
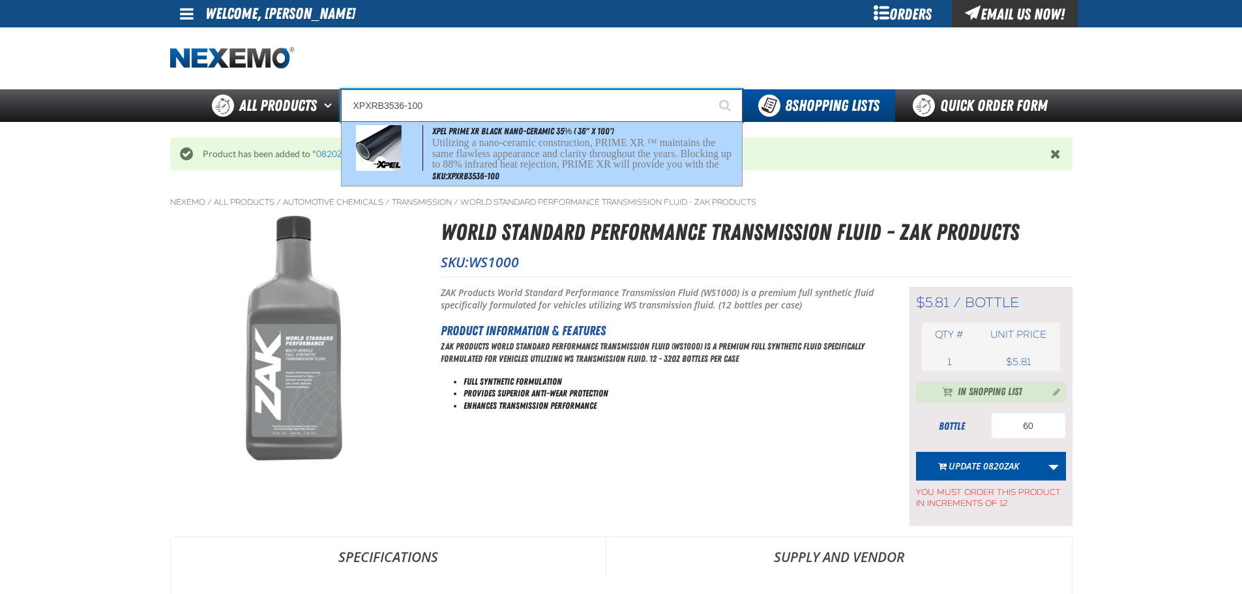
click at [470, 129] on span "XPEL PRIME XR Black Nano-Ceramic 35% ( 36" x 100')" at bounding box center [522, 131] width 181 height 10
type input "XPEL PRIME XR Black Nano-Ceramic 35% ( 36" x 100')"
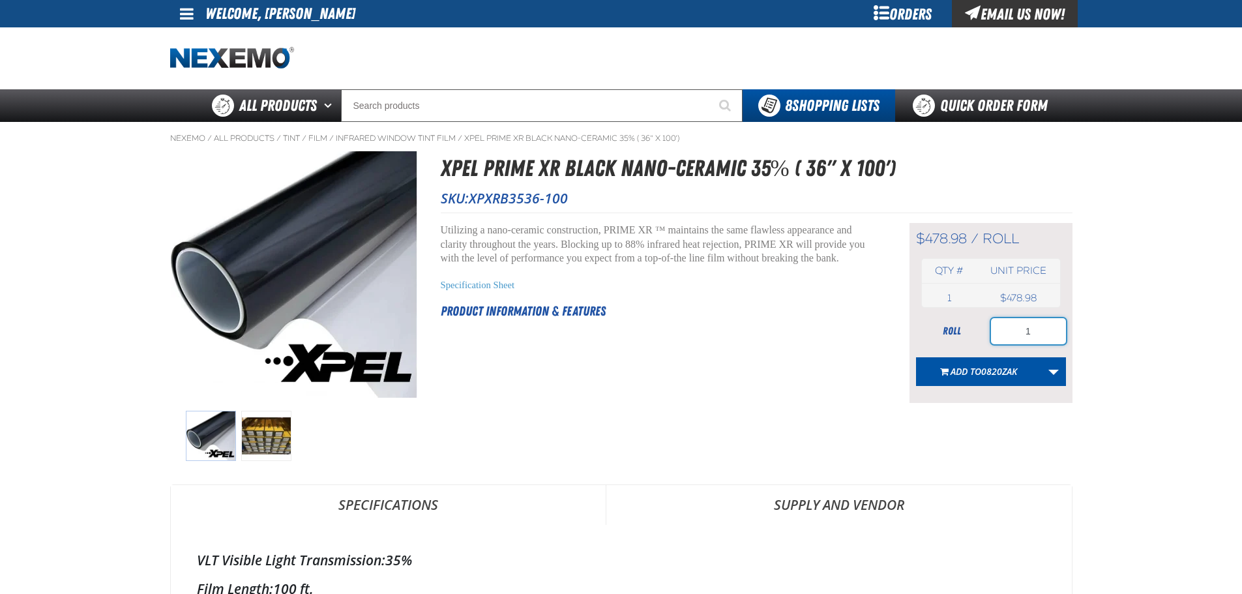
click at [1050, 334] on input "1" at bounding box center [1028, 331] width 75 height 26
type input "3"
click at [1000, 376] on span "0820ZAK" at bounding box center [999, 371] width 36 height 12
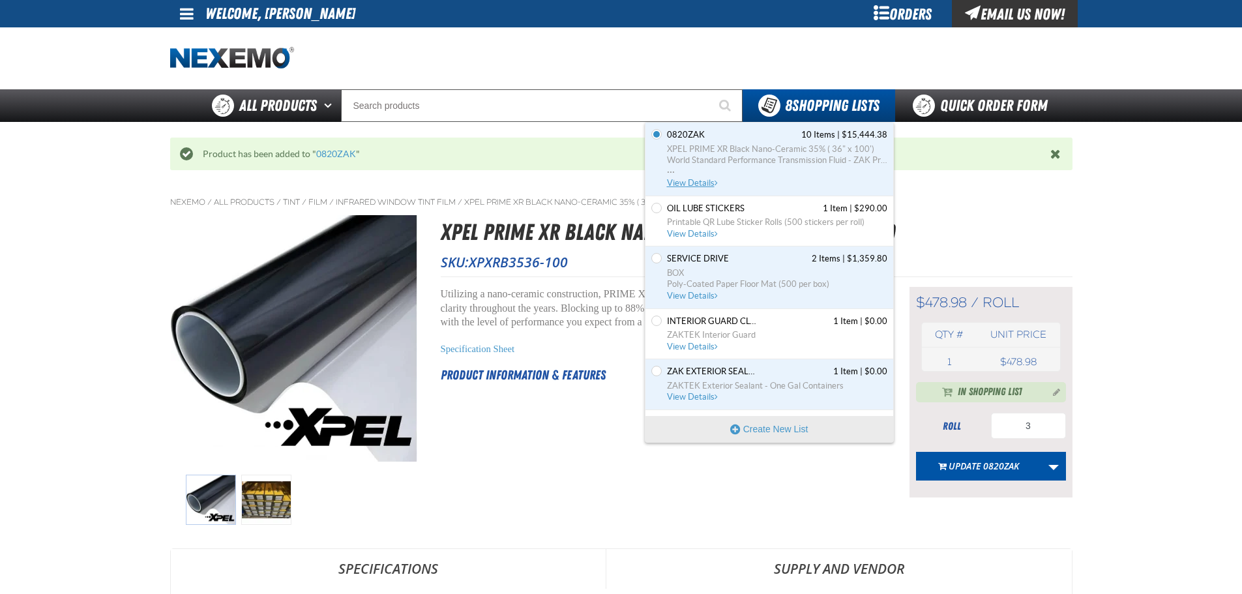
click at [709, 182] on span "View Details" at bounding box center [693, 183] width 53 height 10
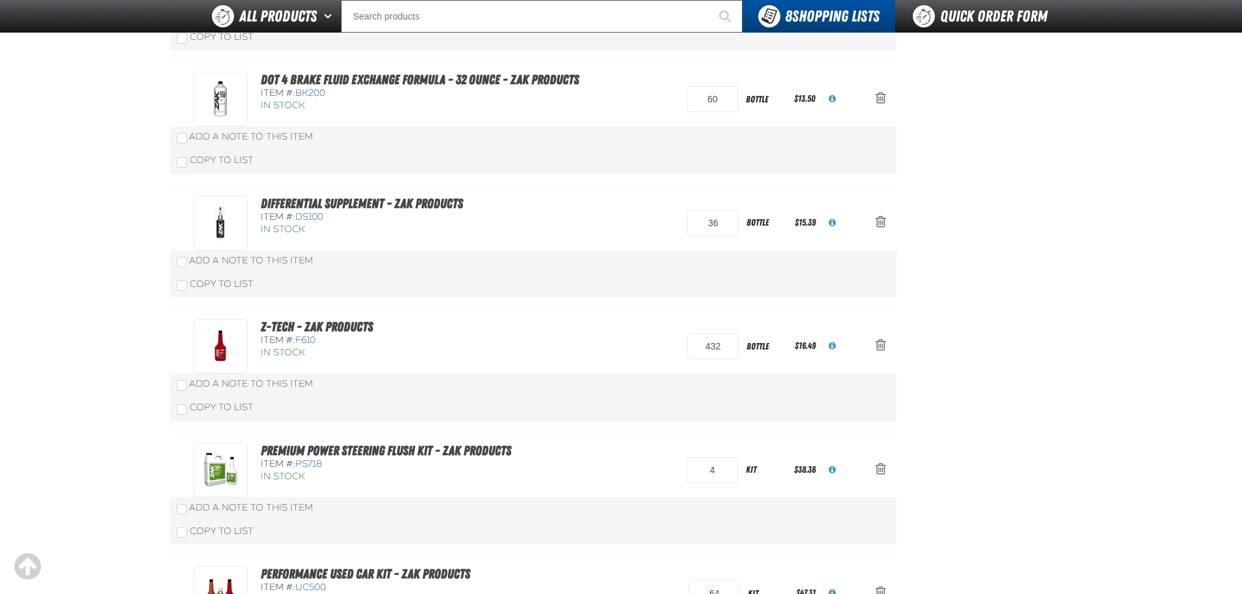
scroll to position [717, 0]
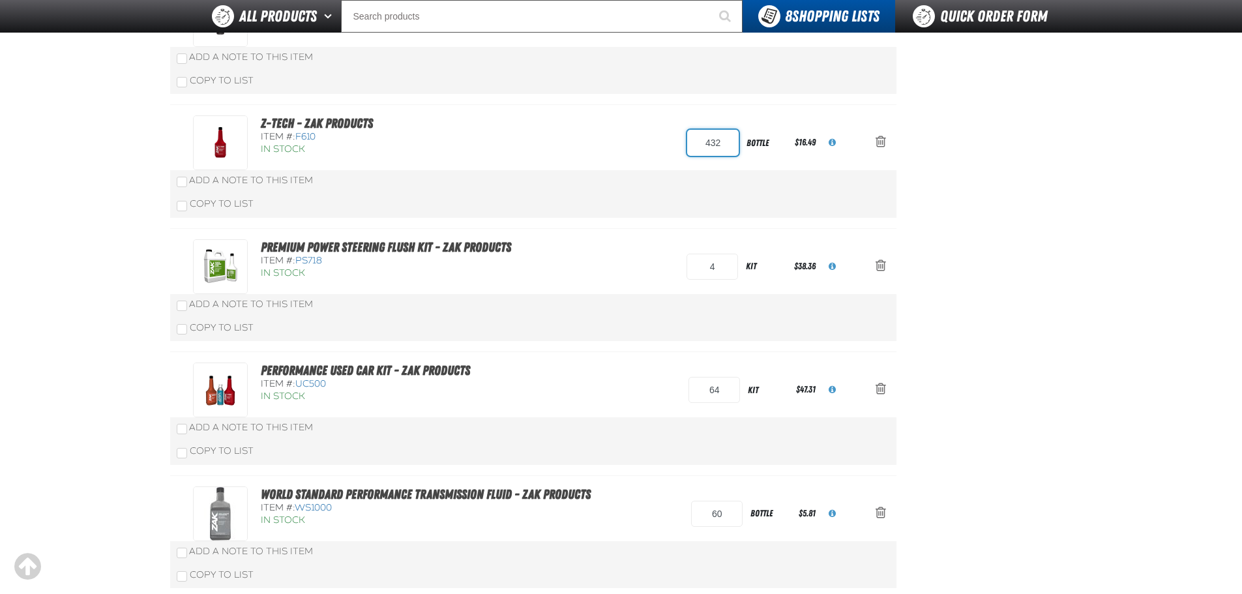
click at [715, 144] on input "432" at bounding box center [713, 143] width 52 height 26
type input "216"
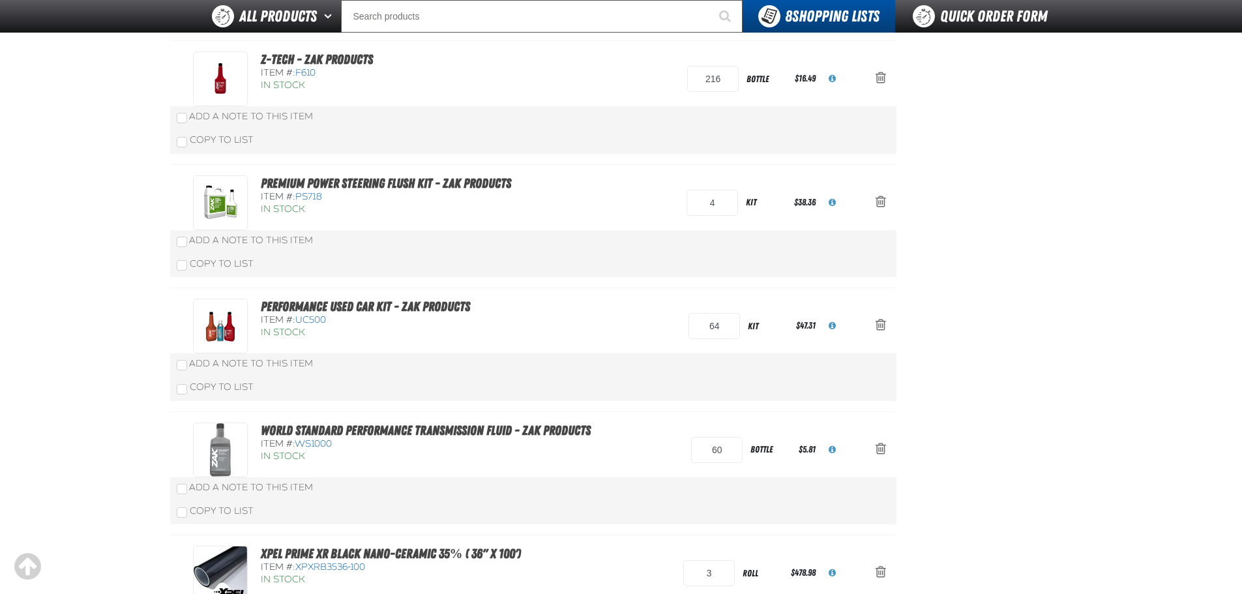
click at [605, 106] on div "Z-Tech - ZAK Products Item #: F610 In Stock 216 bottle $16.49" at bounding box center [520, 79] width 654 height 55
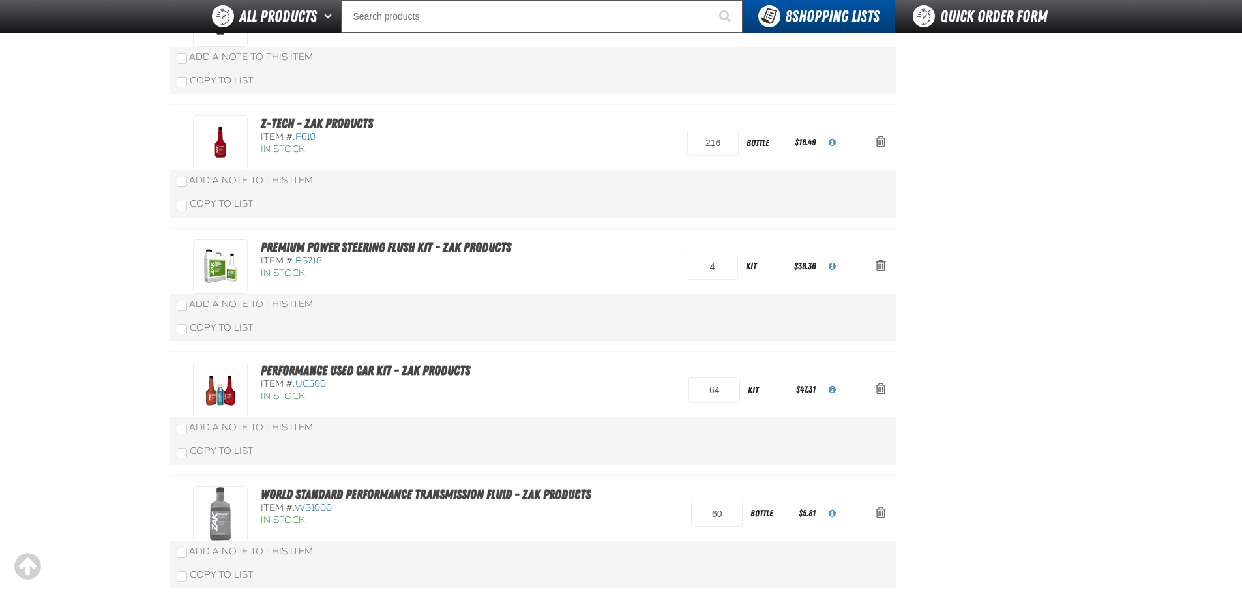
scroll to position [717, 0]
click at [724, 392] on input "64" at bounding box center [715, 390] width 52 height 26
click at [725, 392] on input "64" at bounding box center [715, 390] width 52 height 26
type input "32"
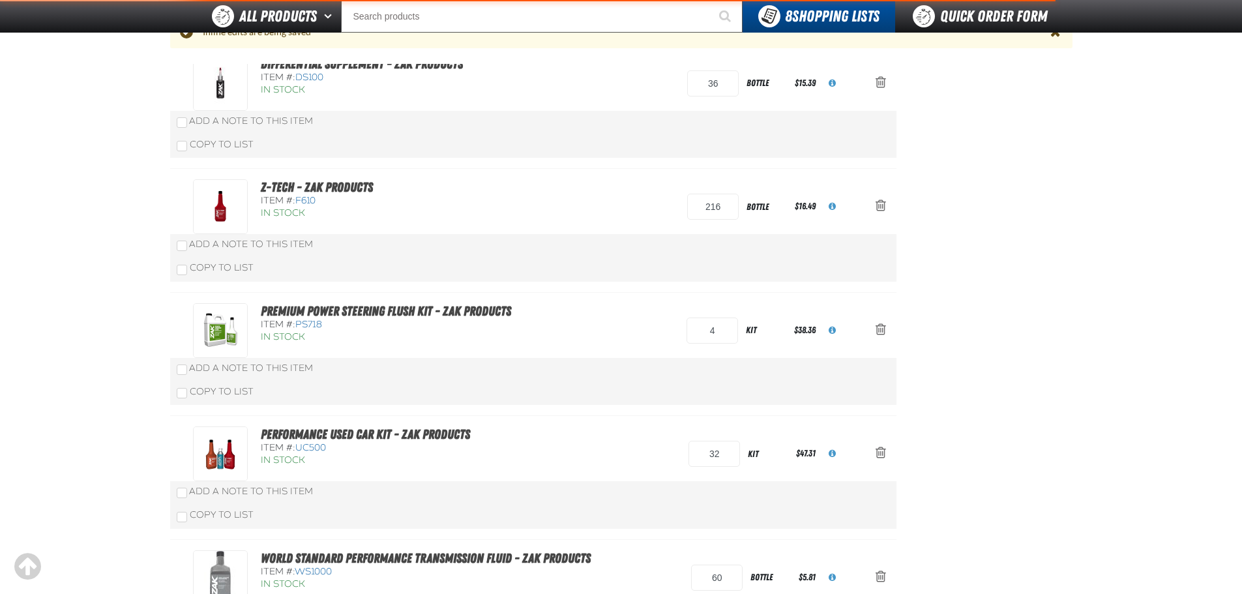
scroll to position [781, 0]
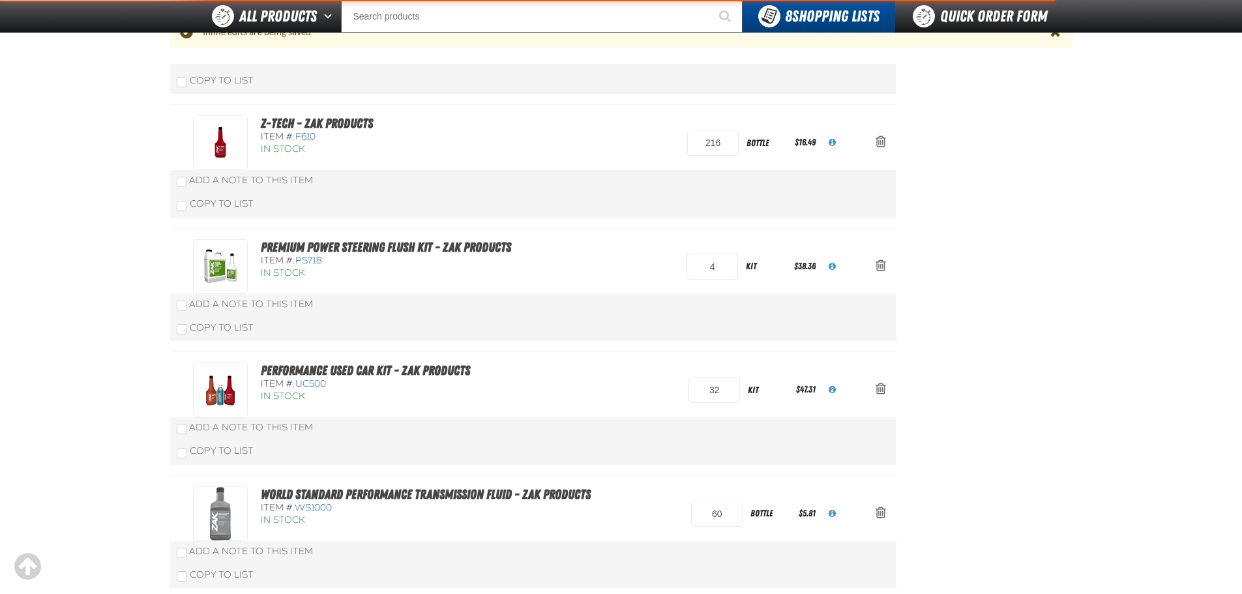
click at [1034, 312] on aside "Summary 10 Items Subtotal $11,882.54 Total $11,882.54 Loading... Create Order" at bounding box center [985, 47] width 176 height 1351
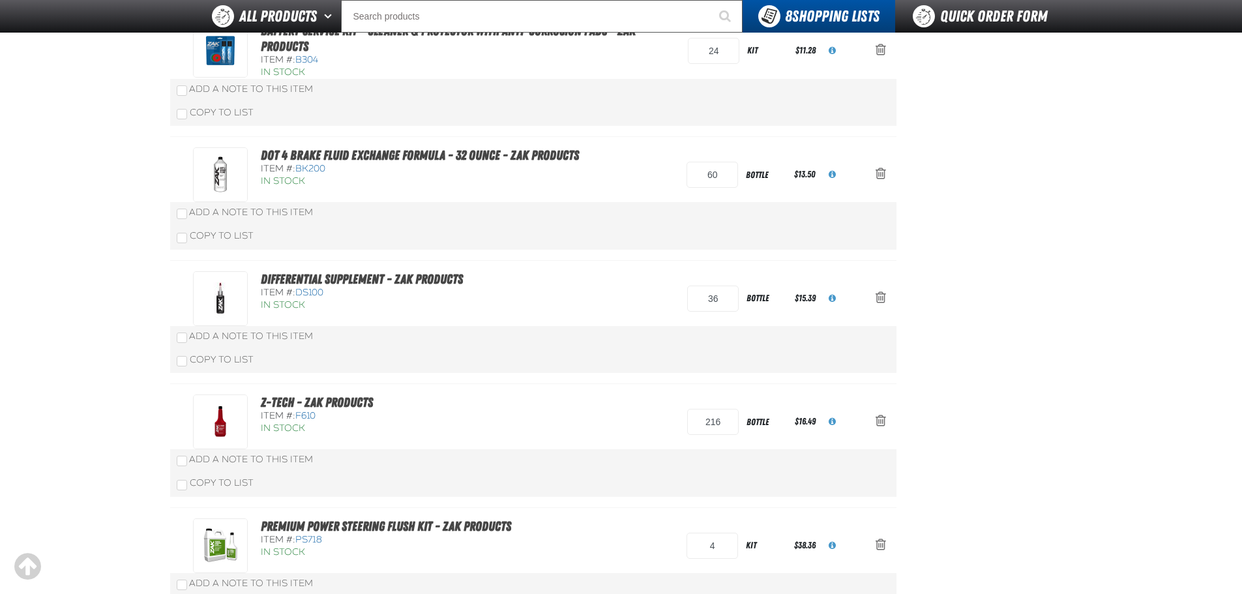
scroll to position [326, 0]
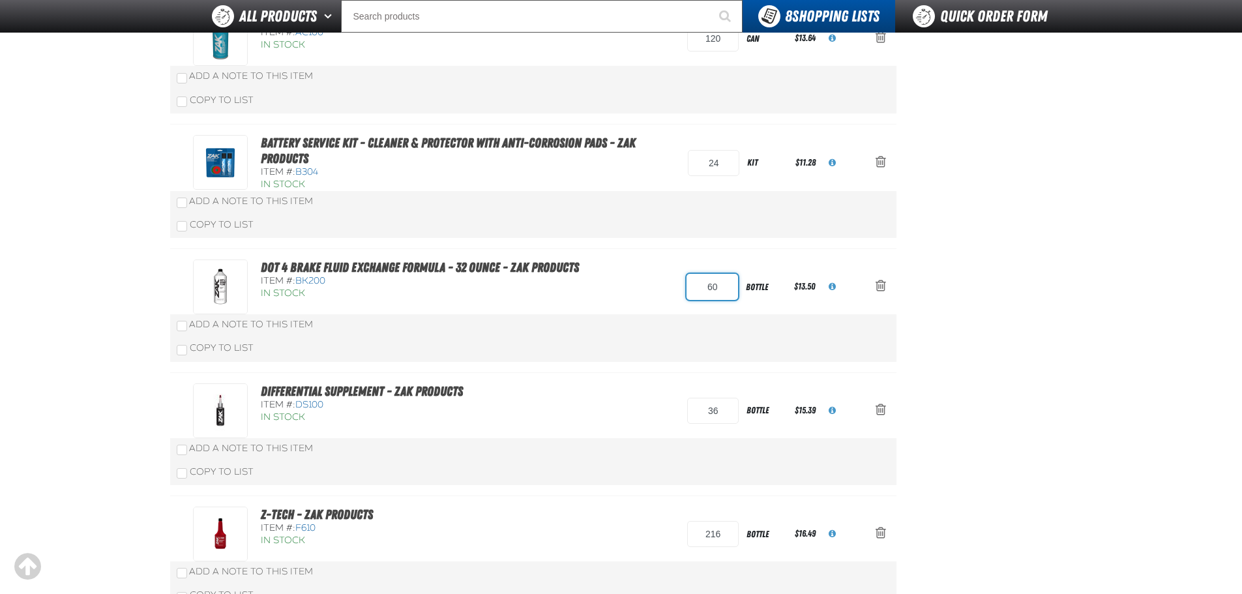
click at [710, 285] on input "60" at bounding box center [713, 287] width 52 height 26
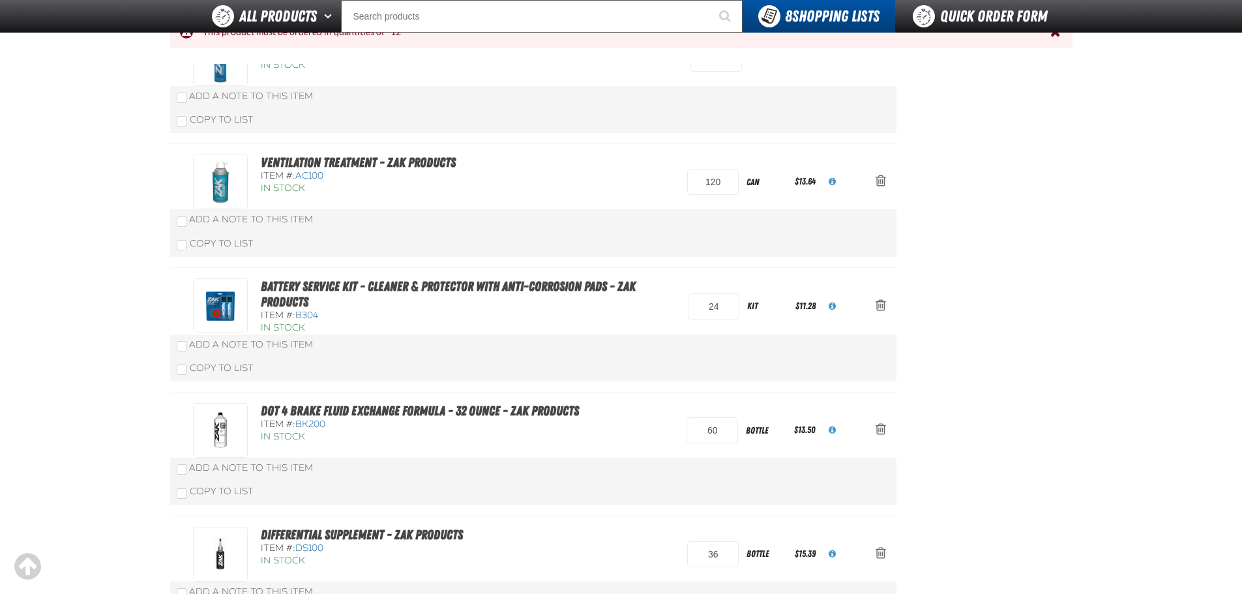
scroll to position [259, 0]
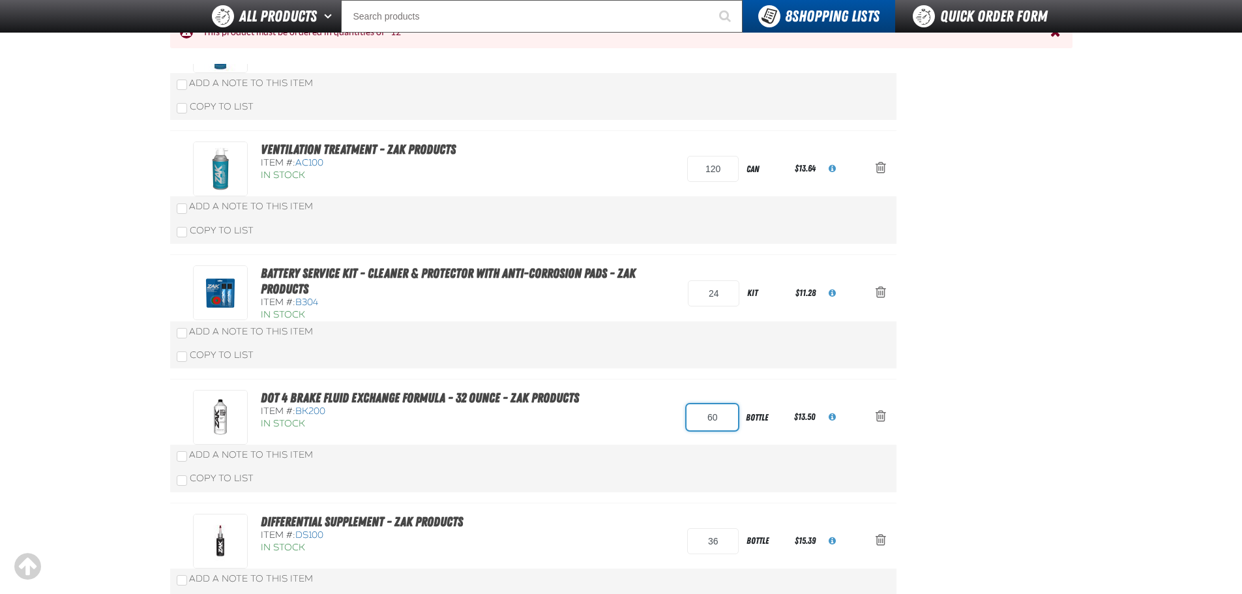
click at [735, 422] on input "60" at bounding box center [713, 417] width 52 height 26
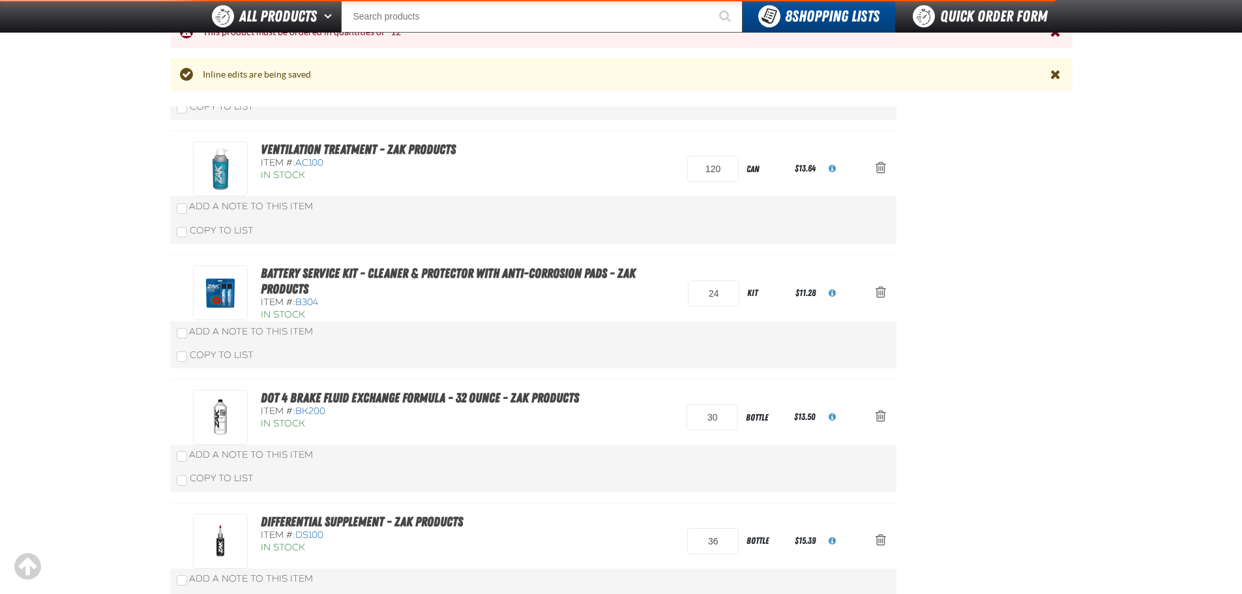
click at [655, 399] on div "DOT 4 Brake Fluid Exchange Formula - 32 Ounce - ZAK Products Item #: BK200 In S…" at bounding box center [520, 417] width 654 height 55
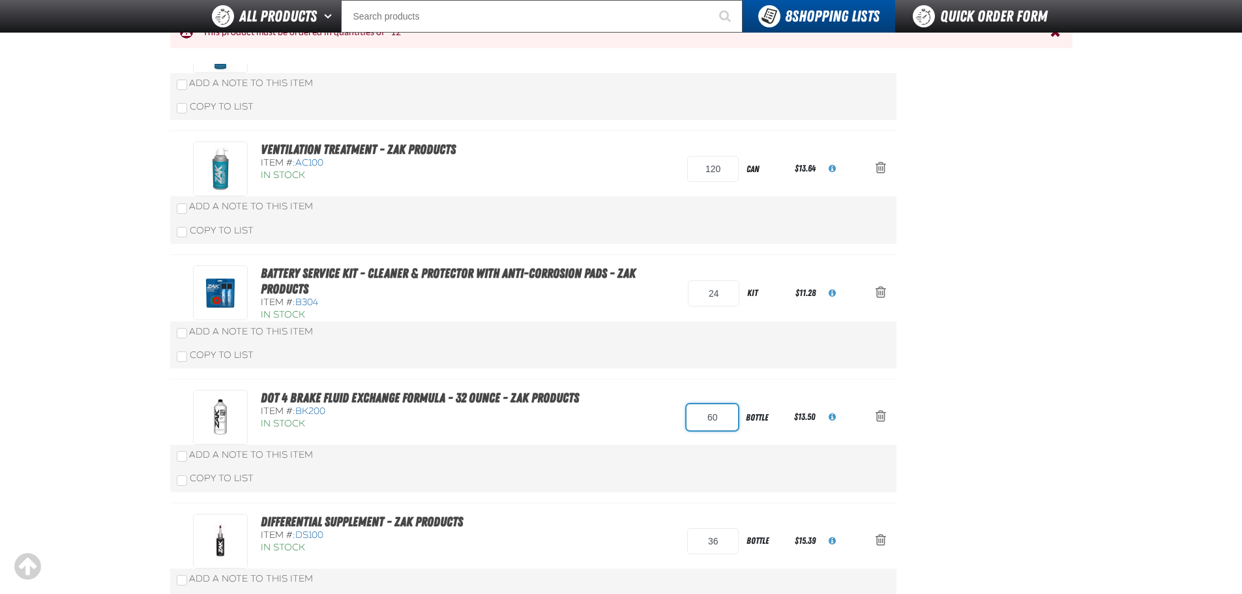
click at [721, 419] on input "60" at bounding box center [713, 417] width 52 height 26
click at [710, 409] on input "60" at bounding box center [713, 417] width 52 height 26
type input "36"
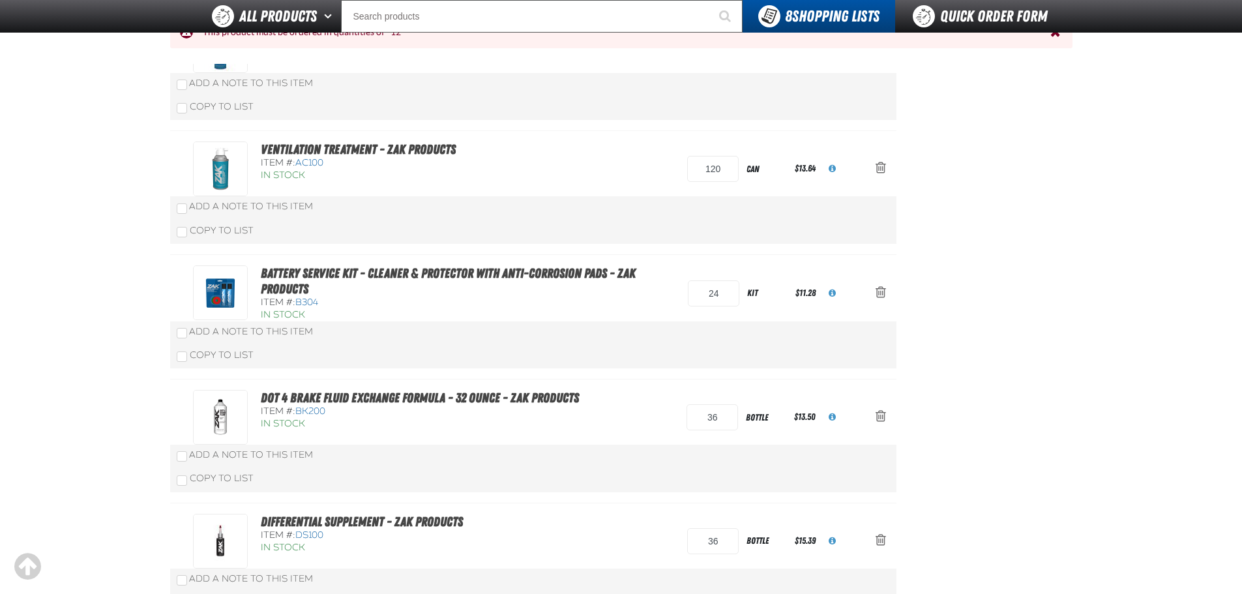
click at [999, 376] on aside "Summary 10 Items Subtotal $10,368.62 Total $10,368.62 Loading... Create Order" at bounding box center [985, 569] width 176 height 1351
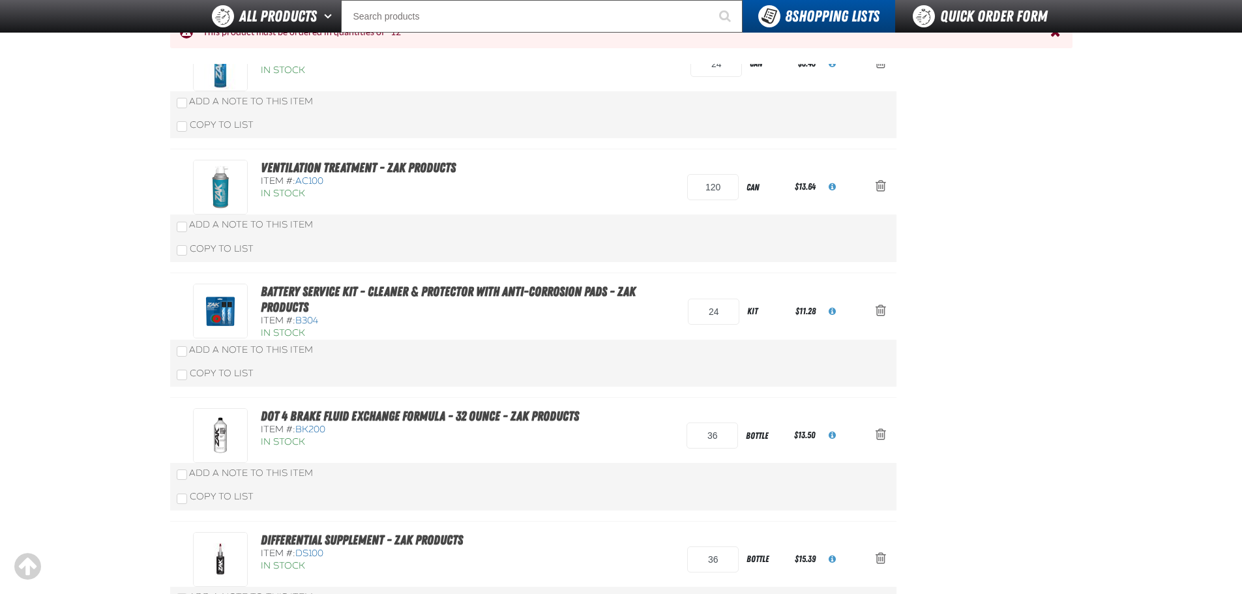
scroll to position [194, 0]
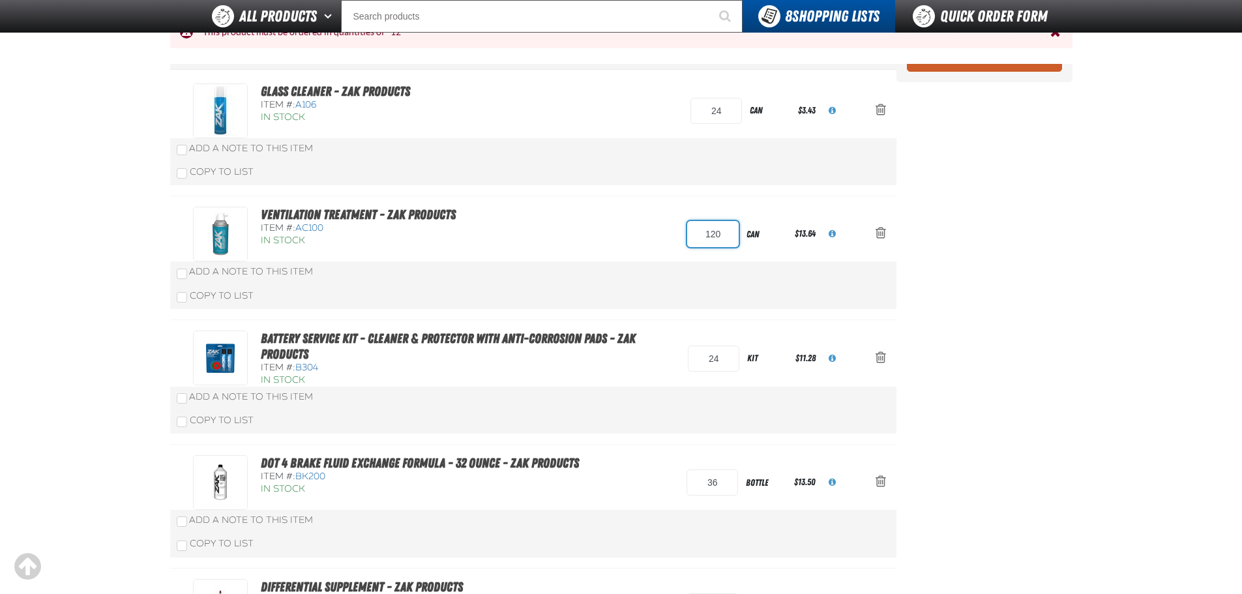
click at [702, 236] on input "120" at bounding box center [713, 234] width 52 height 26
type input "60"
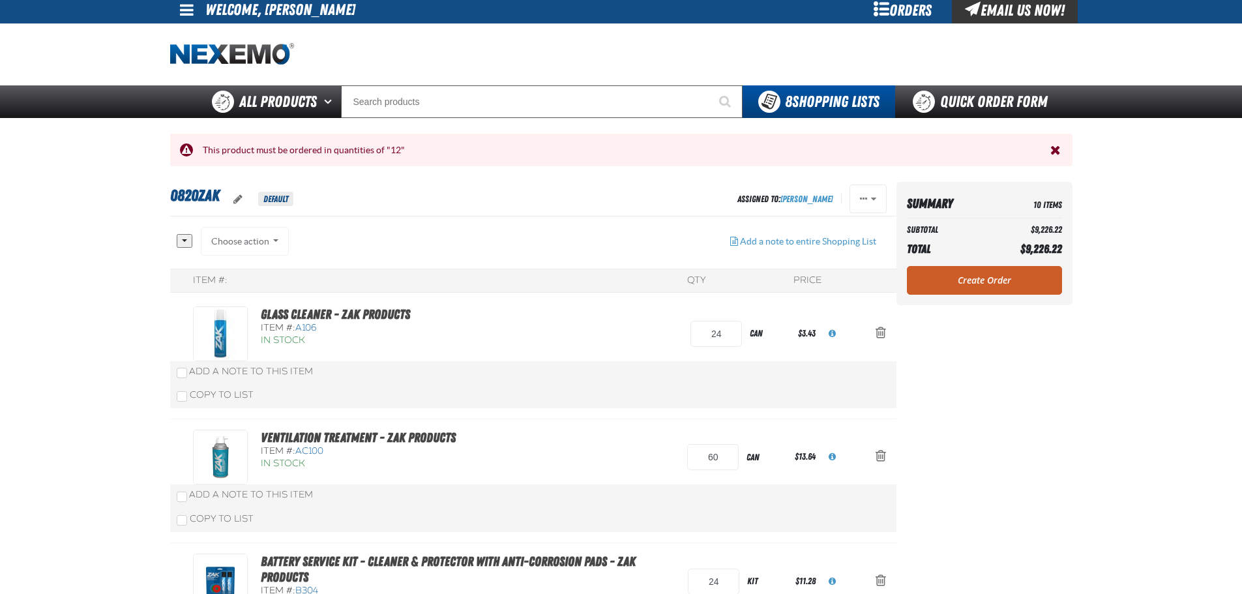
scroll to position [0, 0]
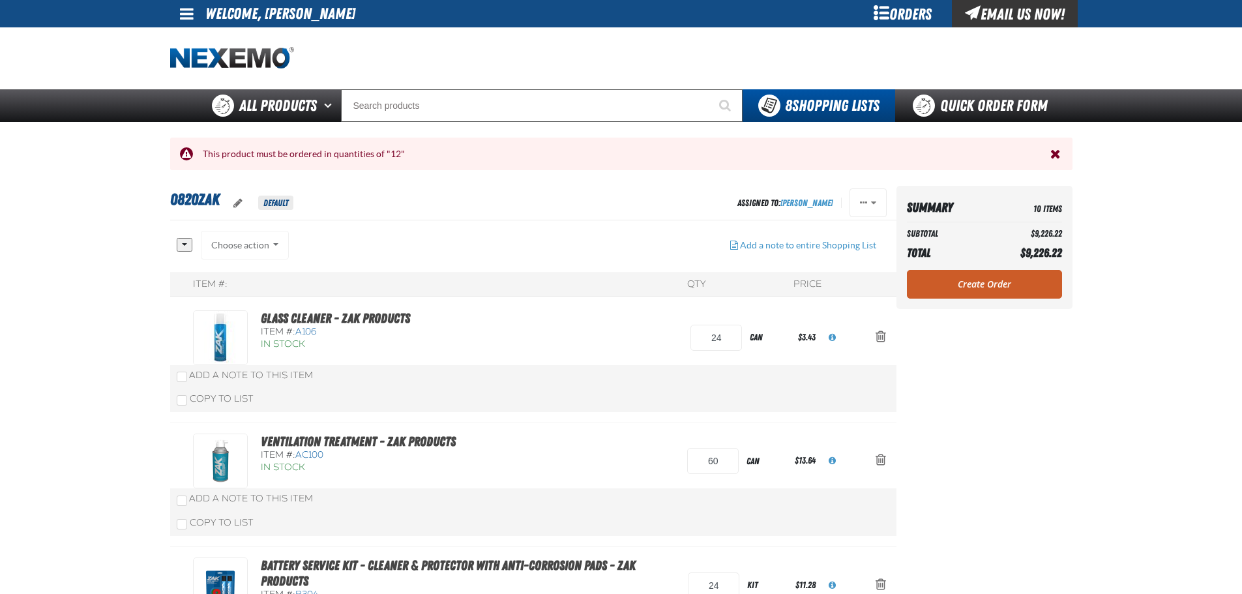
click at [1063, 154] on button "Close the Notification" at bounding box center [1056, 154] width 19 height 20
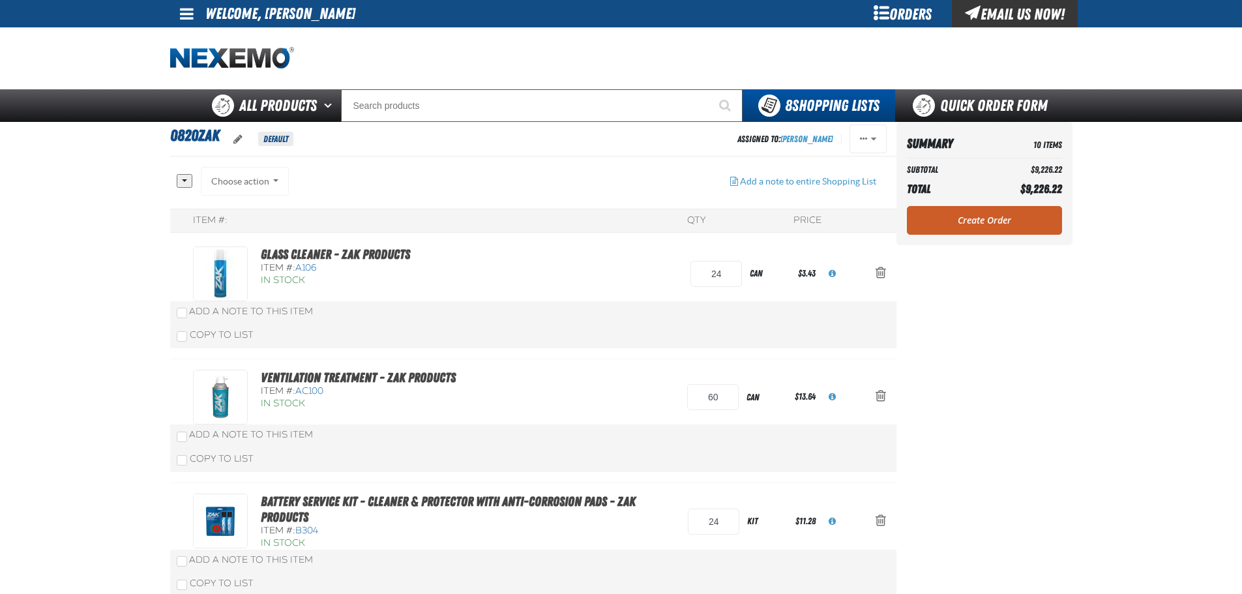
click at [631, 404] on div "Ventilation Treatment - ZAK Products Item #: AC100 In Stock 60 can $13.64" at bounding box center [520, 397] width 654 height 55
click at [1022, 215] on link "Create Order" at bounding box center [984, 220] width 155 height 29
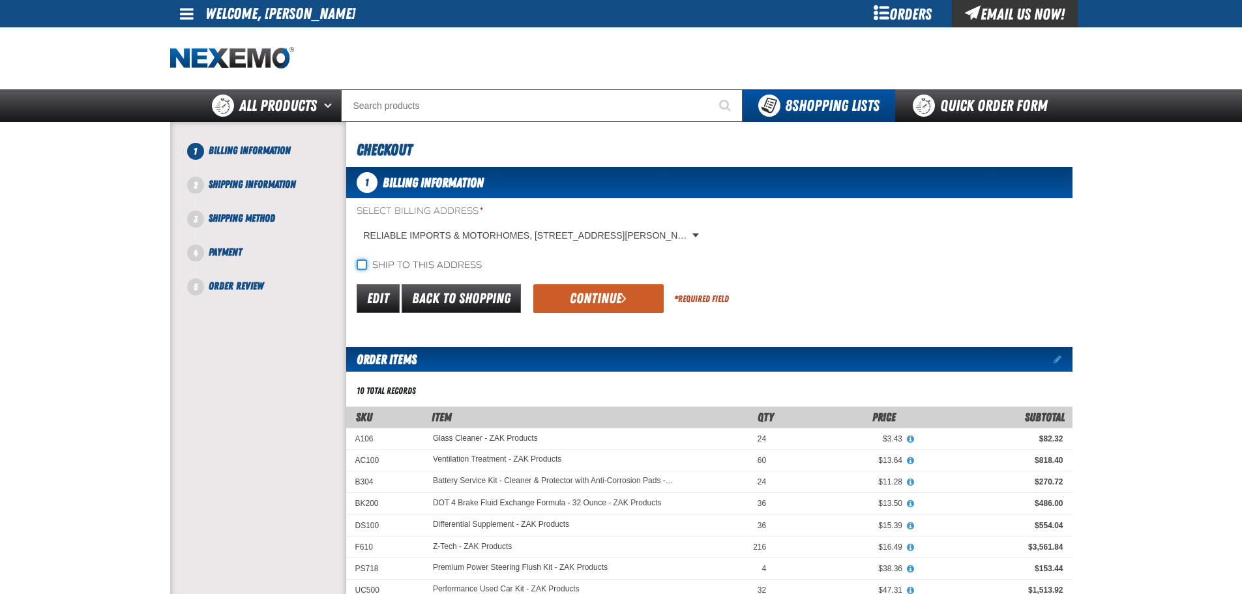
click at [364, 259] on input "Ship to this address" at bounding box center [362, 264] width 10 height 10
checkbox input "true"
click at [569, 282] on div "Edit Back to Shopping Continue * Required Field" at bounding box center [709, 298] width 726 height 33
click at [579, 297] on button "Continue" at bounding box center [598, 298] width 130 height 29
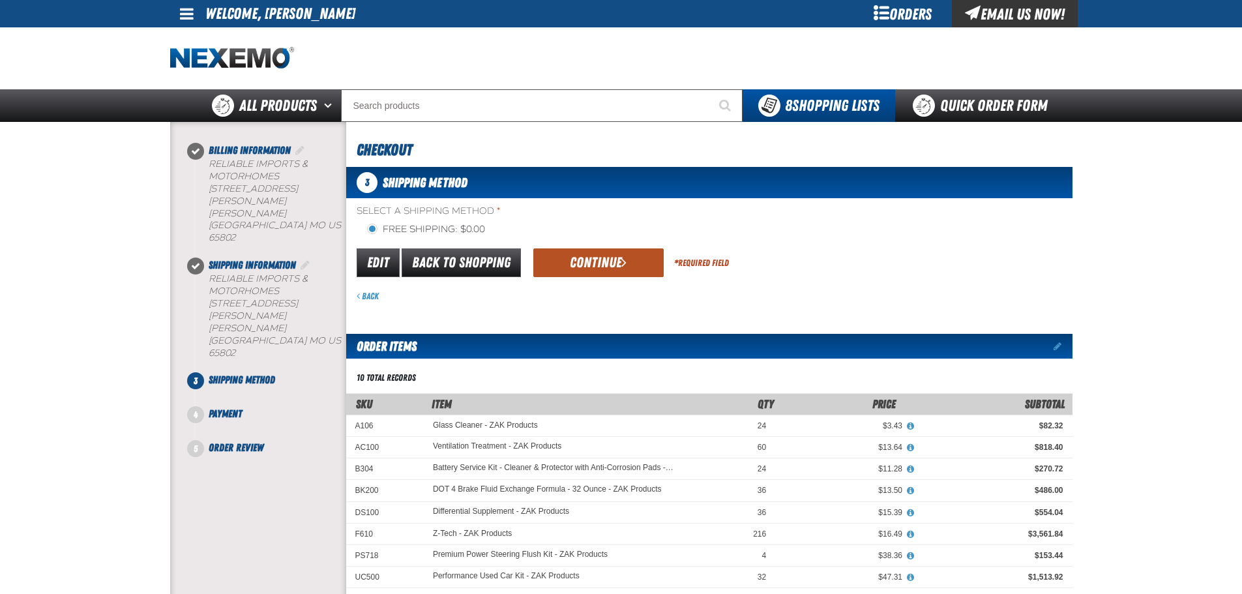
click at [602, 259] on button "Continue" at bounding box center [598, 262] width 130 height 29
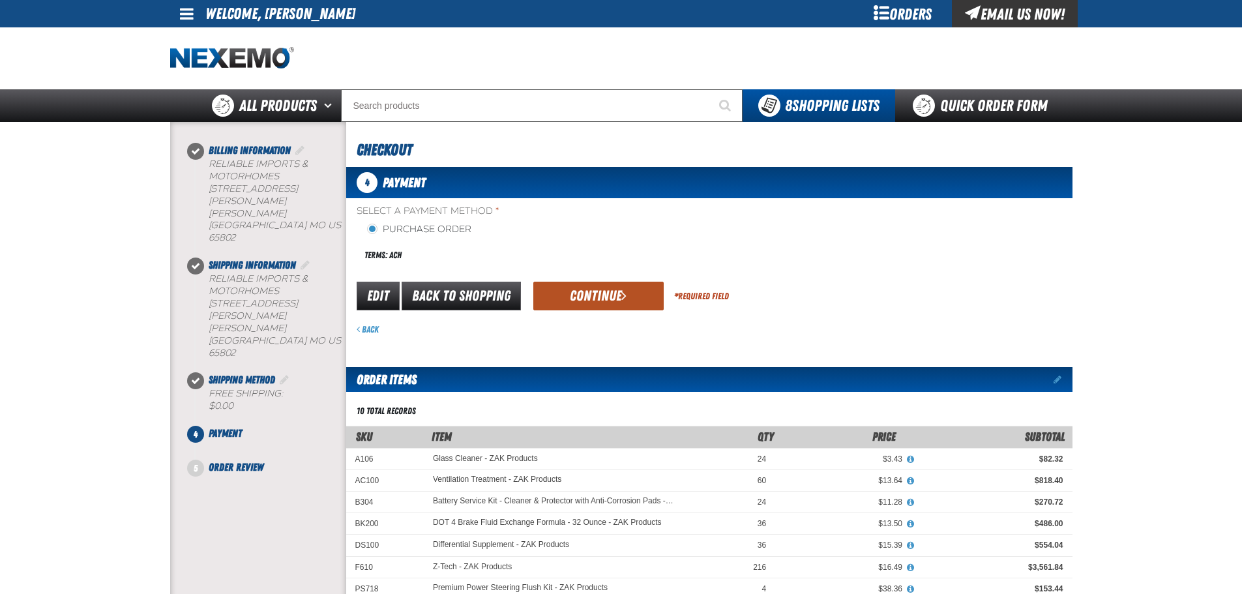
click at [624, 310] on button "Continue" at bounding box center [598, 296] width 130 height 29
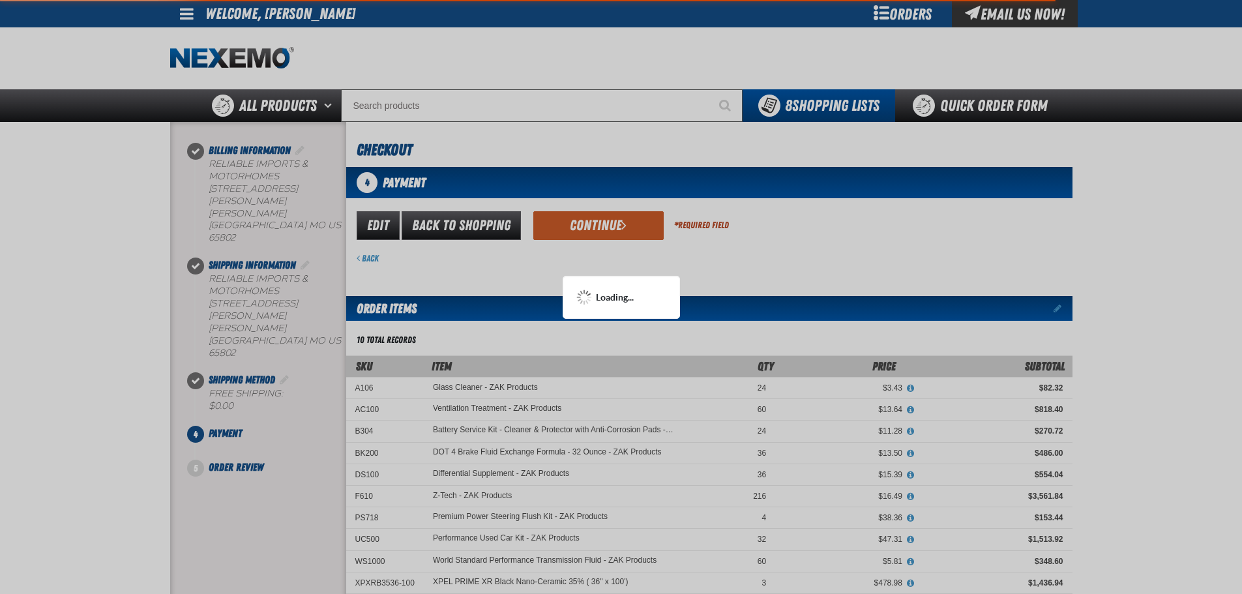
click at [627, 304] on div "Loading..." at bounding box center [621, 297] width 90 height 16
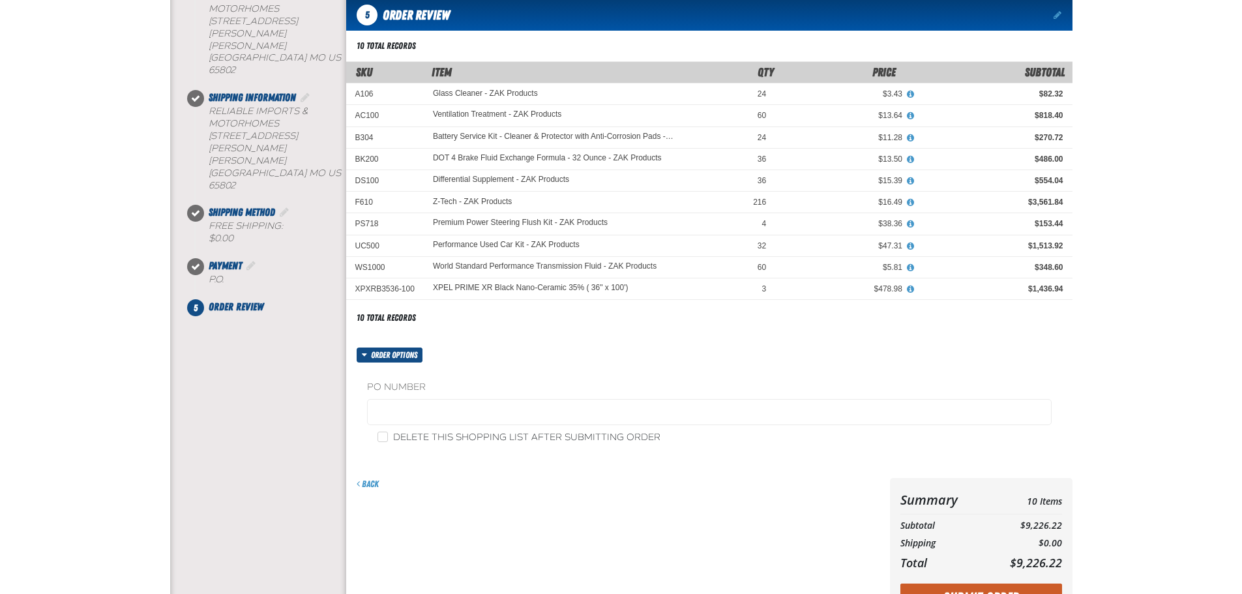
scroll to position [261, 0]
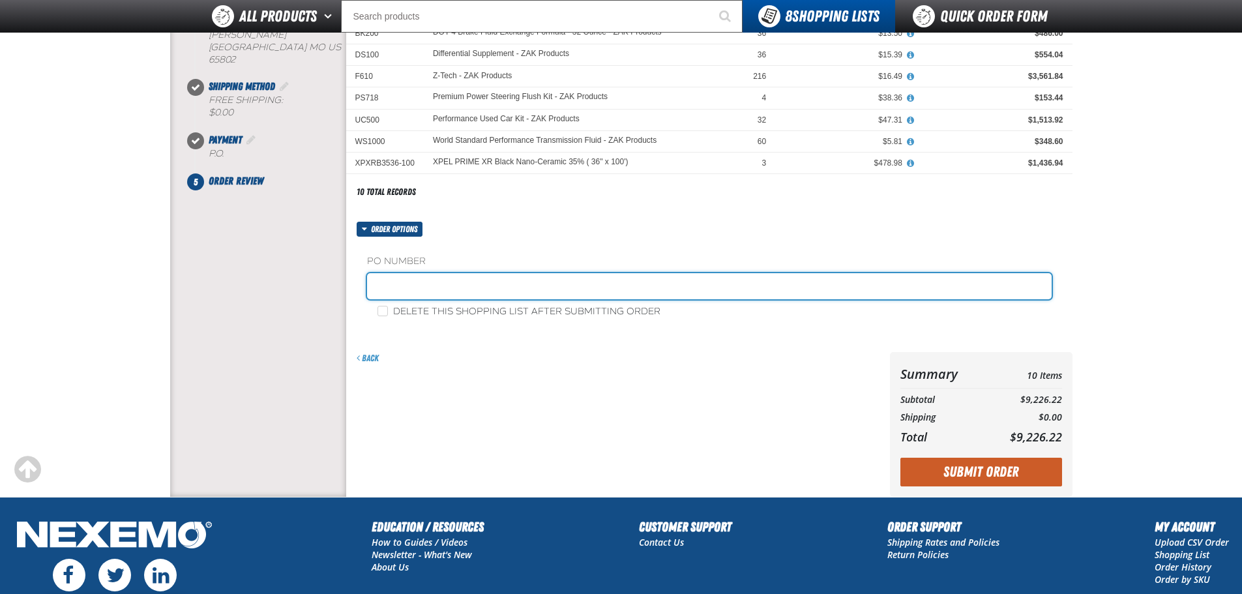
click at [452, 282] on input "text" at bounding box center [709, 286] width 685 height 26
type input "0820ZAK"
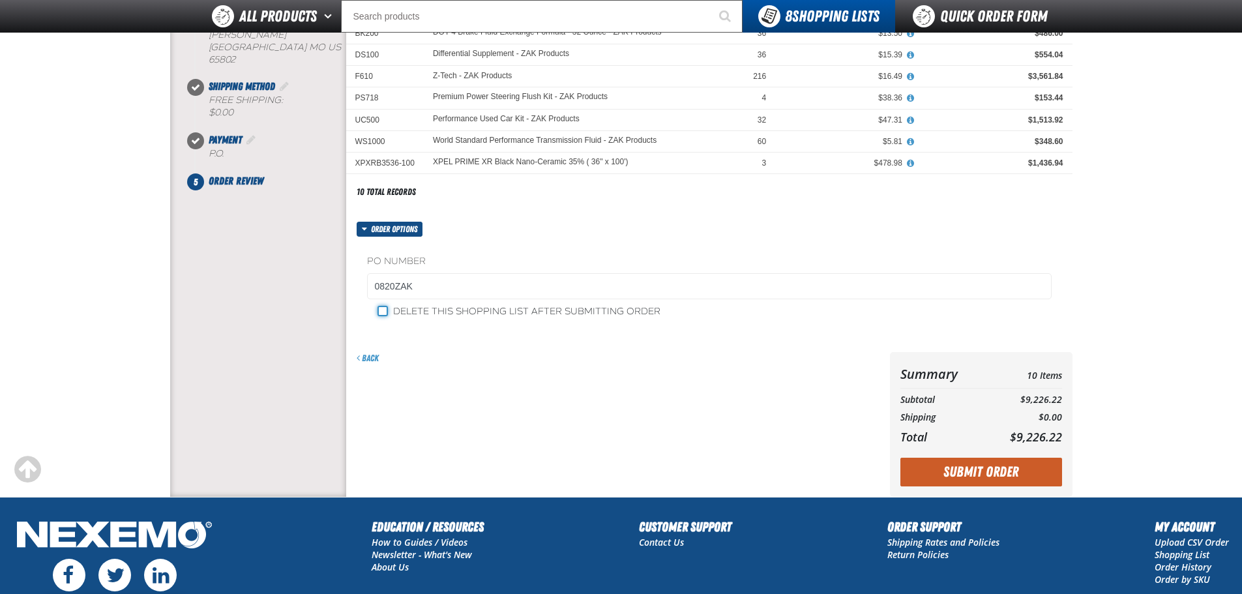
click at [381, 312] on input "Delete this shopping list after submitting order" at bounding box center [383, 311] width 10 height 10
checkbox input "true"
click at [1022, 471] on button "Submit Order" at bounding box center [981, 472] width 162 height 29
